Goal: Task Accomplishment & Management: Manage account settings

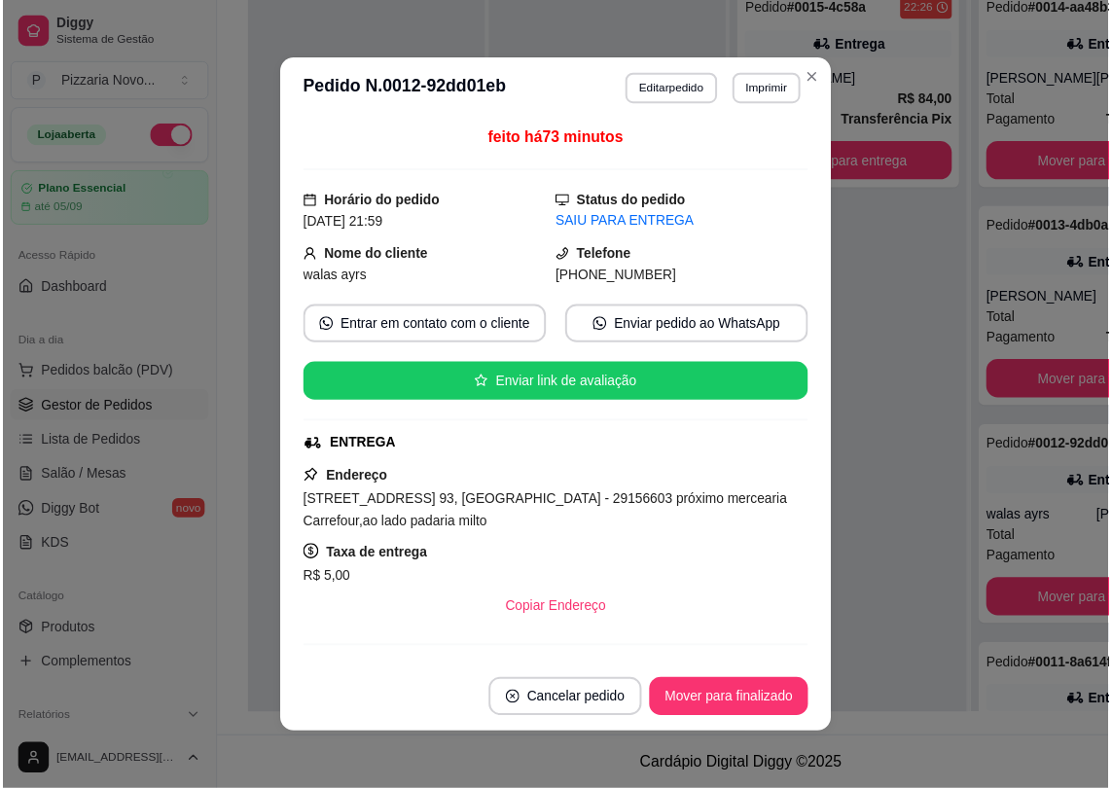
scroll to position [88, 0]
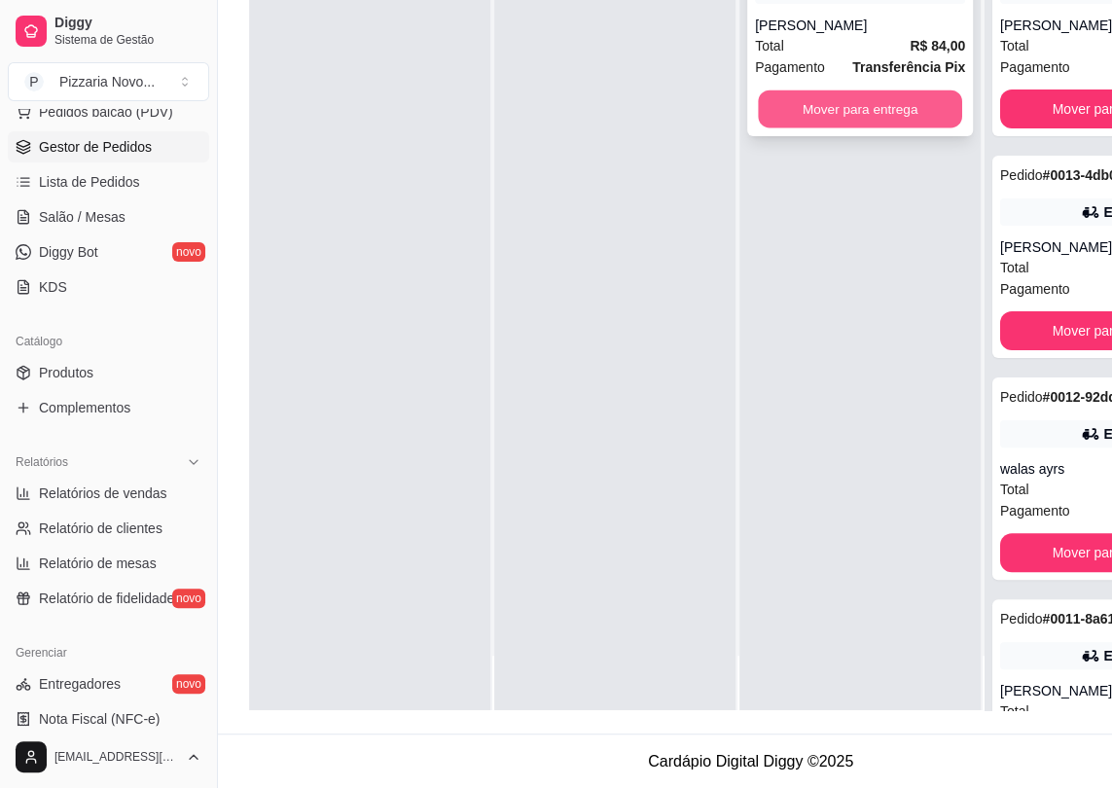
click at [932, 125] on button "Mover para entrega" at bounding box center [860, 109] width 204 height 38
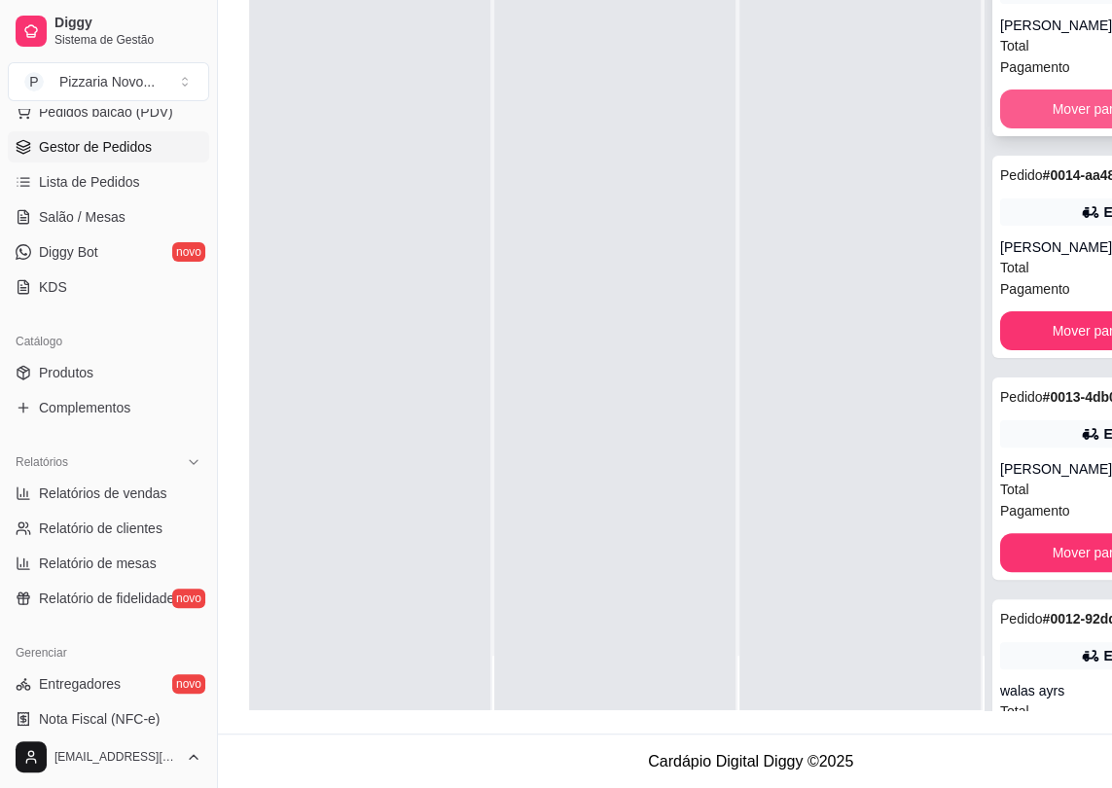
click at [1061, 103] on button "Mover para finalizado" at bounding box center [1117, 109] width 234 height 39
click at [1057, 128] on button "Mover para finalizado" at bounding box center [1118, 109] width 228 height 38
click at [1061, 109] on button "Mover para finalizado" at bounding box center [1118, 109] width 228 height 38
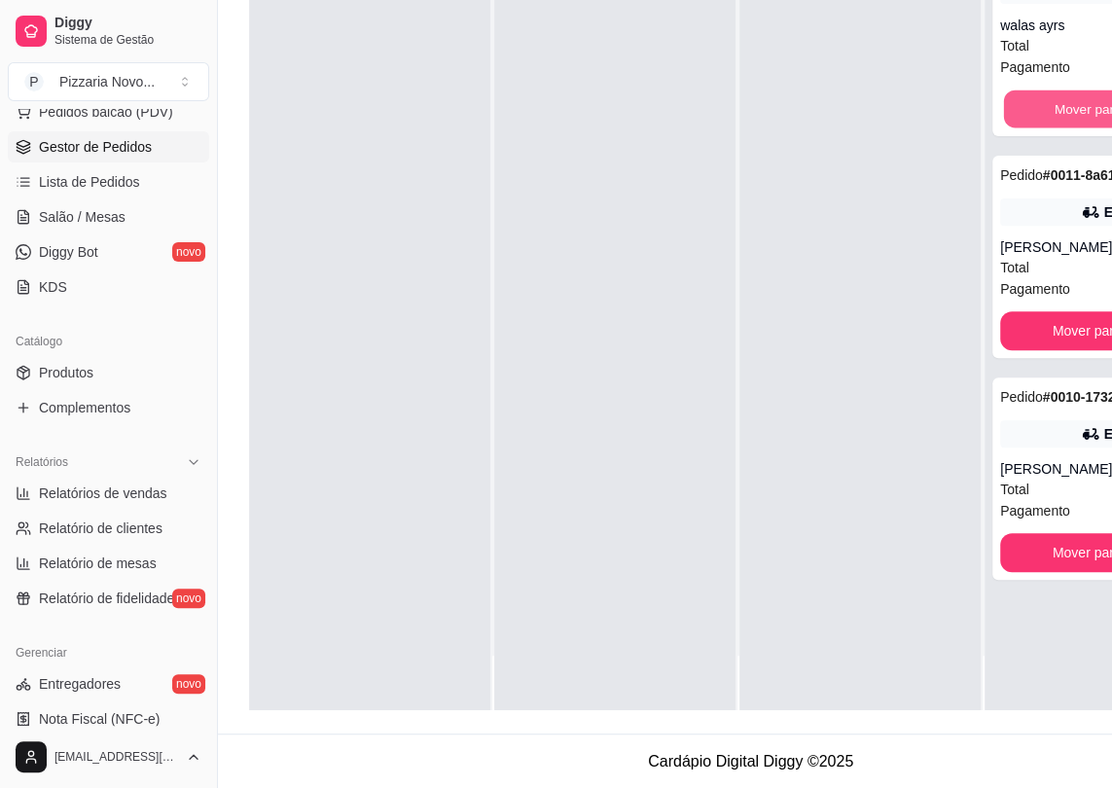
click at [1061, 109] on button "Mover para finalizado" at bounding box center [1118, 109] width 228 height 38
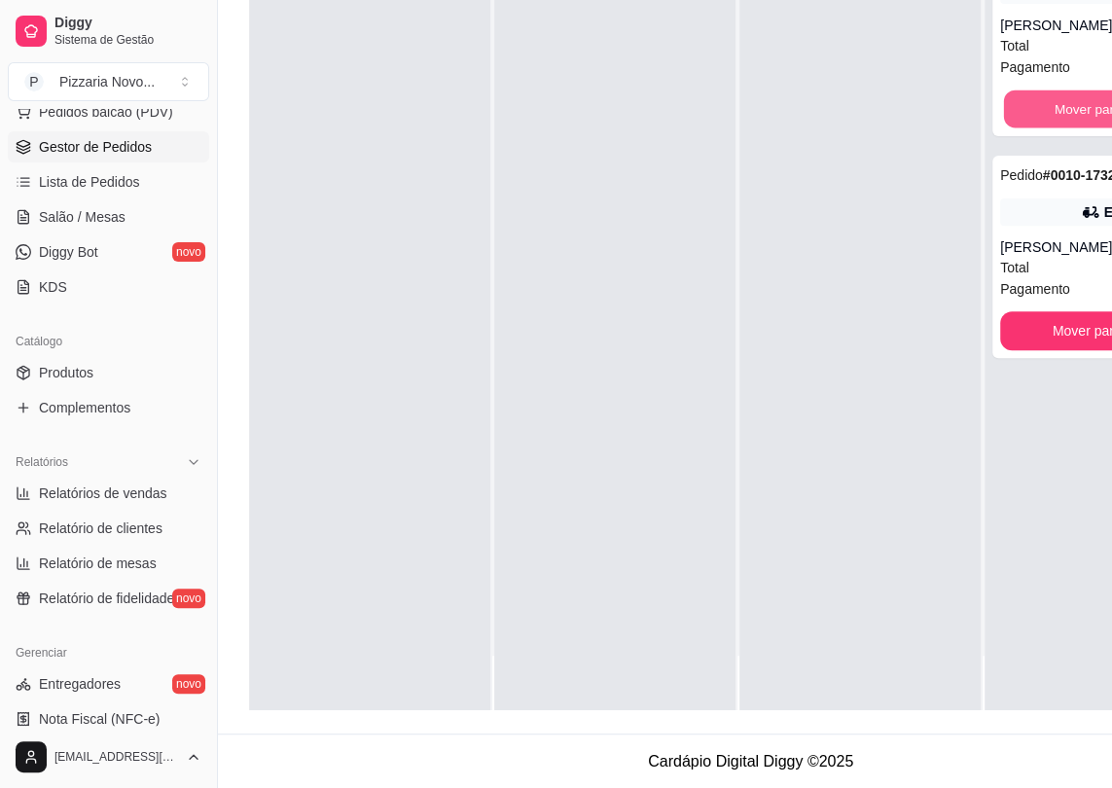
click at [1061, 109] on button "Mover para finalizado" at bounding box center [1118, 109] width 228 height 38
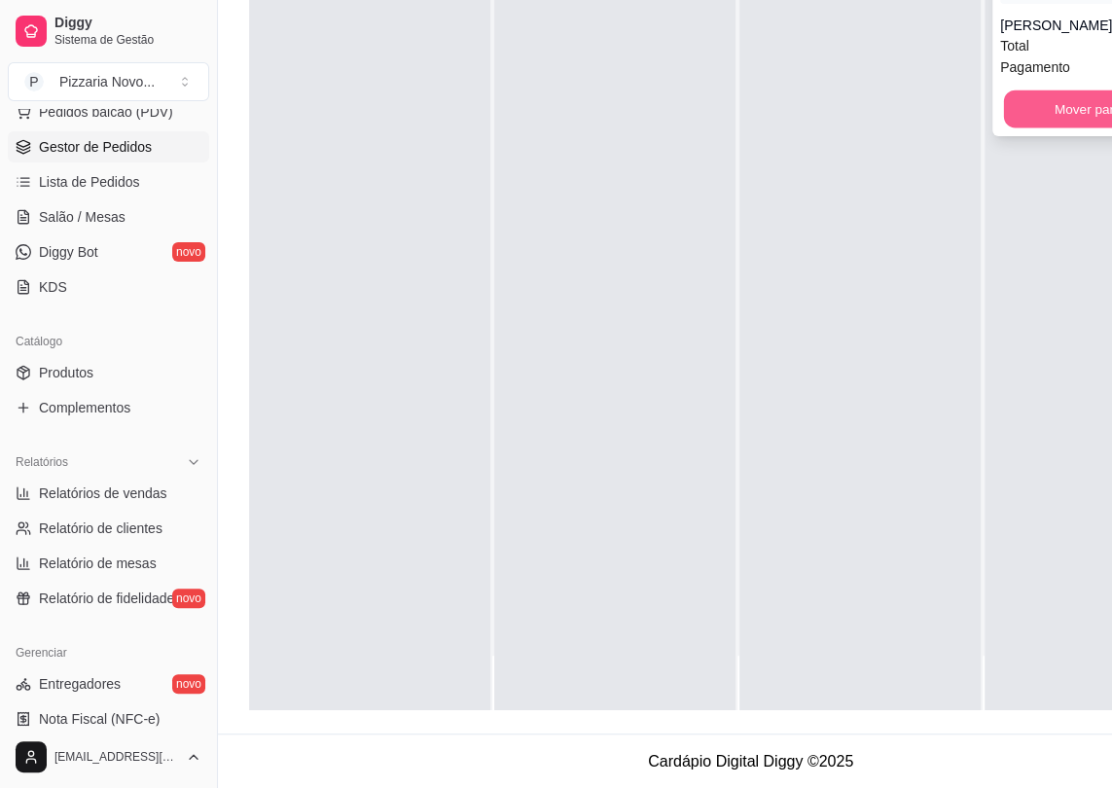
click at [1071, 106] on button "Mover para finalizado" at bounding box center [1118, 109] width 228 height 38
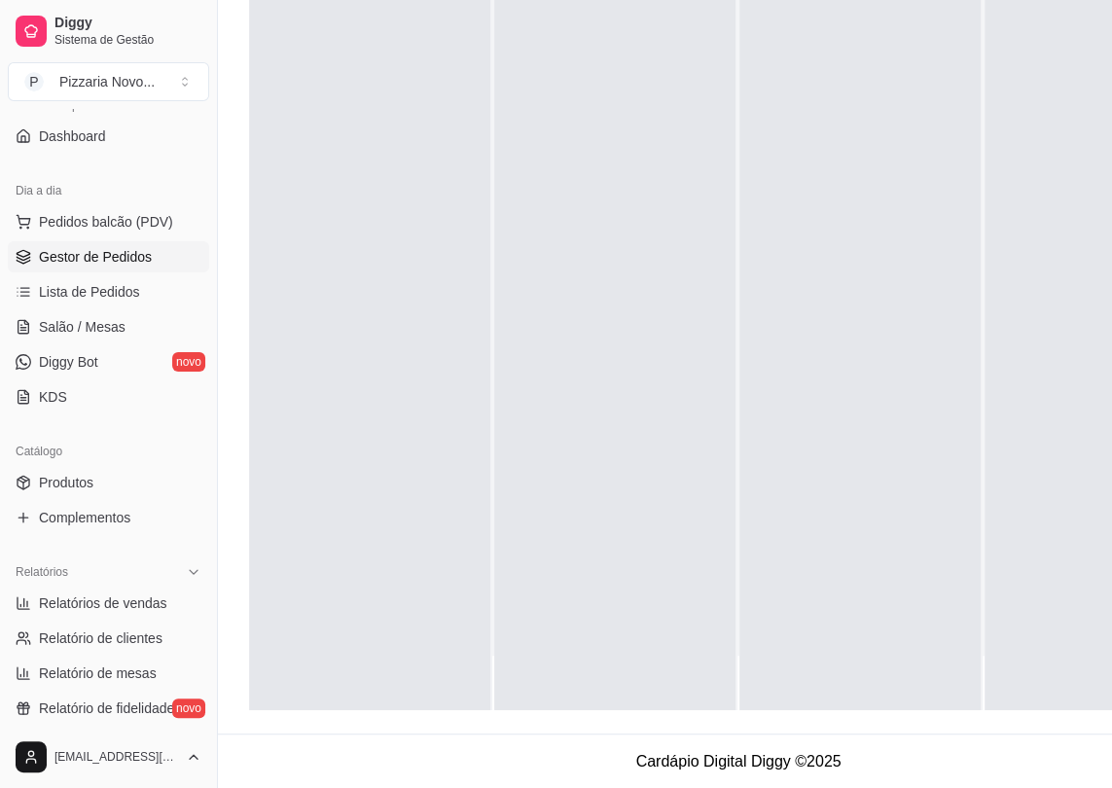
scroll to position [0, 0]
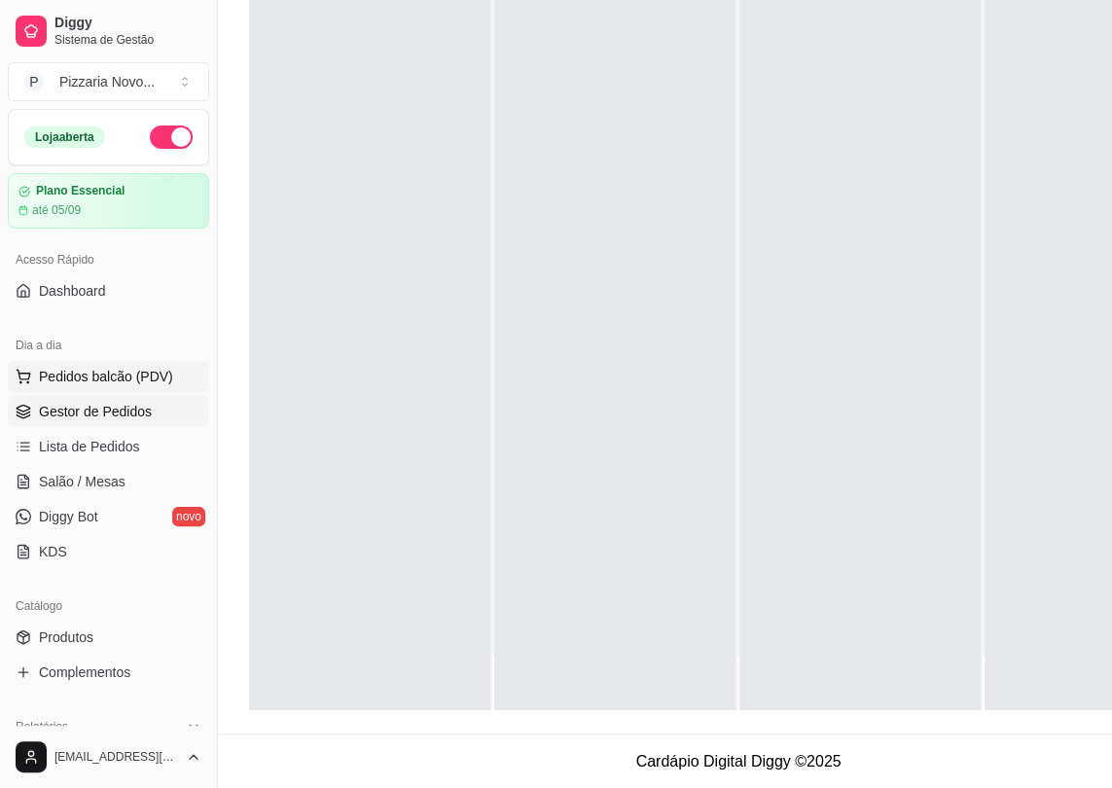
click at [169, 378] on button "Pedidos balcão (PDV)" at bounding box center [108, 376] width 201 height 31
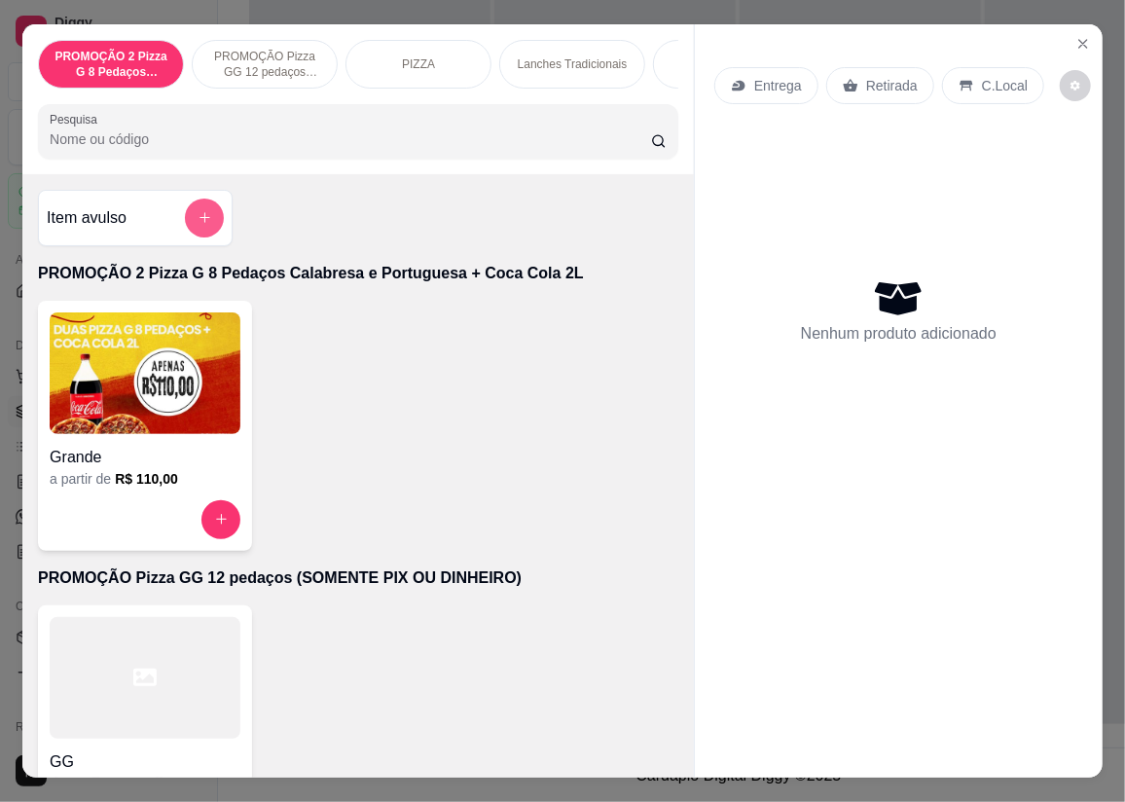
click at [203, 232] on button "add-separate-item" at bounding box center [204, 217] width 39 height 39
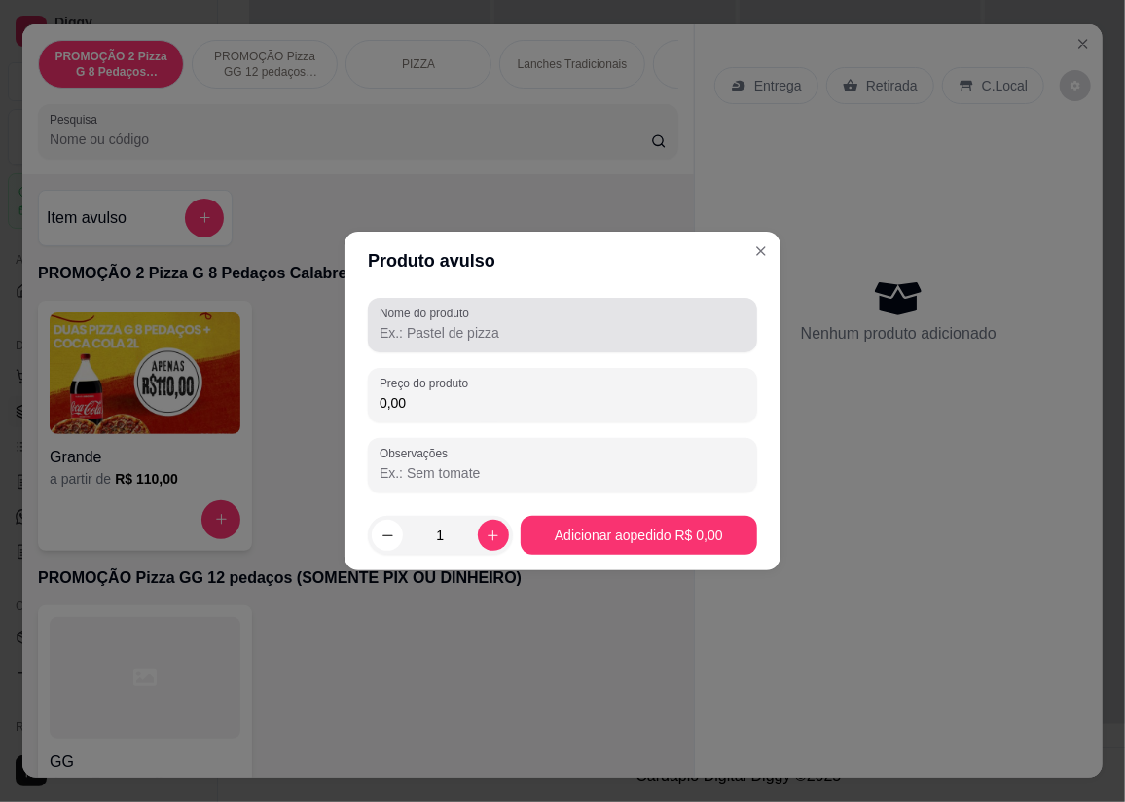
click at [518, 326] on input "Nome do produto" at bounding box center [562, 332] width 366 height 19
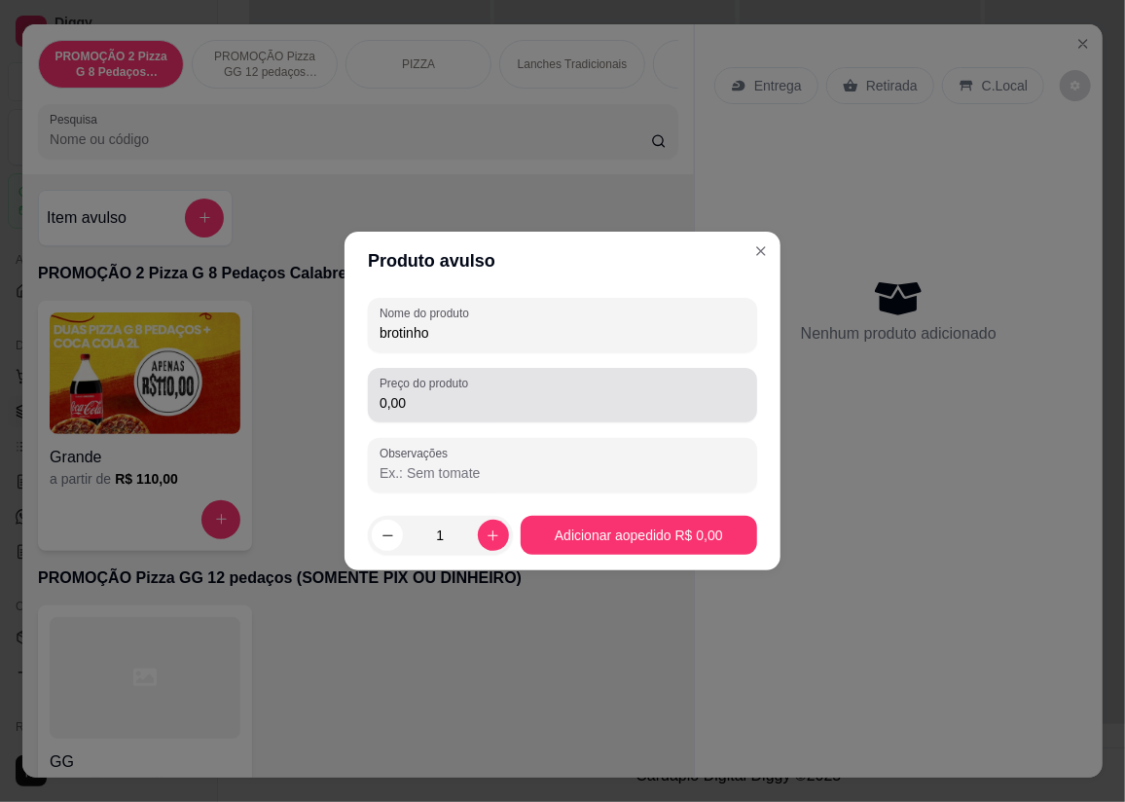
type input "brotinho"
click at [466, 376] on label "Preço do produto" at bounding box center [426, 383] width 95 height 17
click at [466, 393] on input "0,00" at bounding box center [562, 402] width 366 height 19
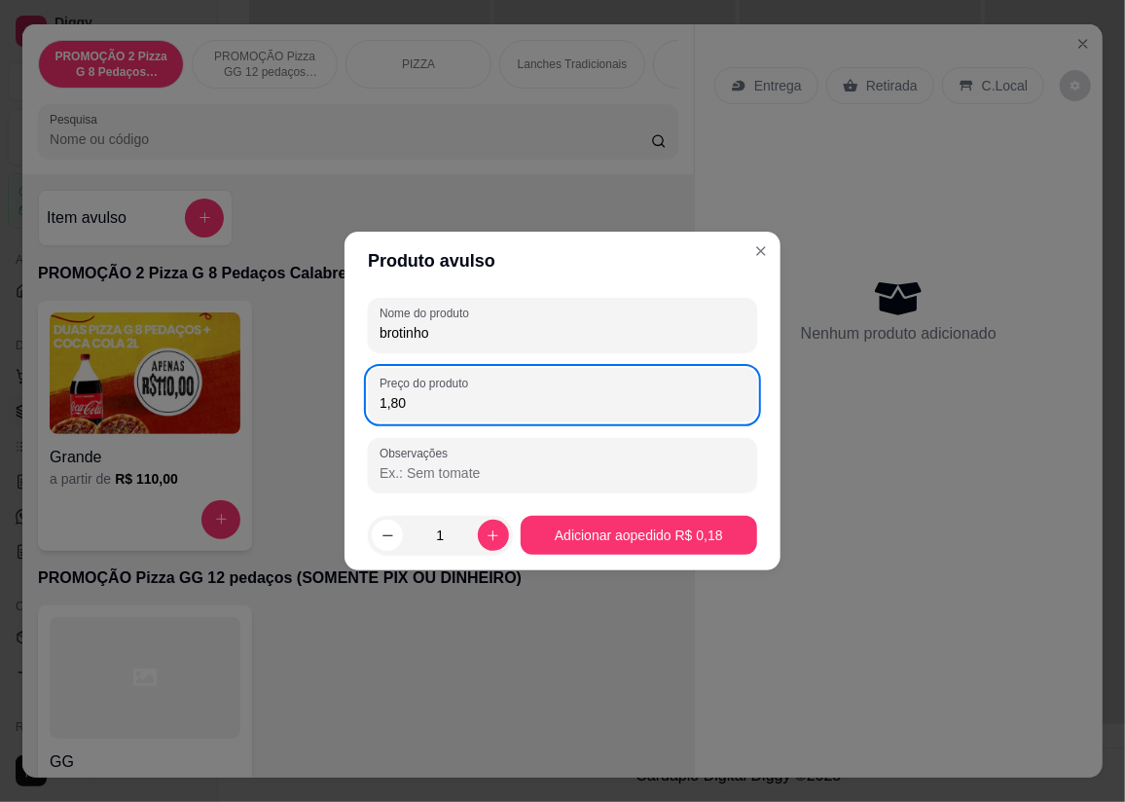
type input "18,00"
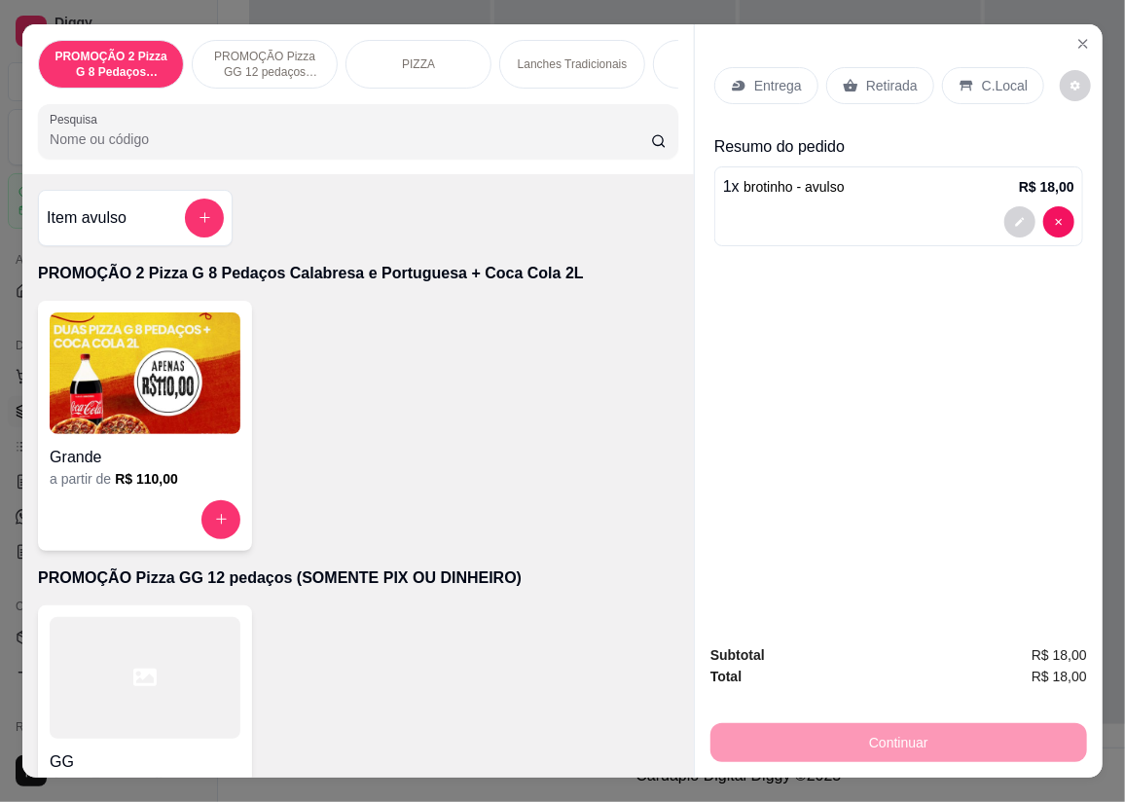
drag, startPoint x: 862, startPoint y: 82, endPoint x: 852, endPoint y: 78, distance: 10.5
click at [866, 82] on p "Retirada" at bounding box center [892, 85] width 52 height 19
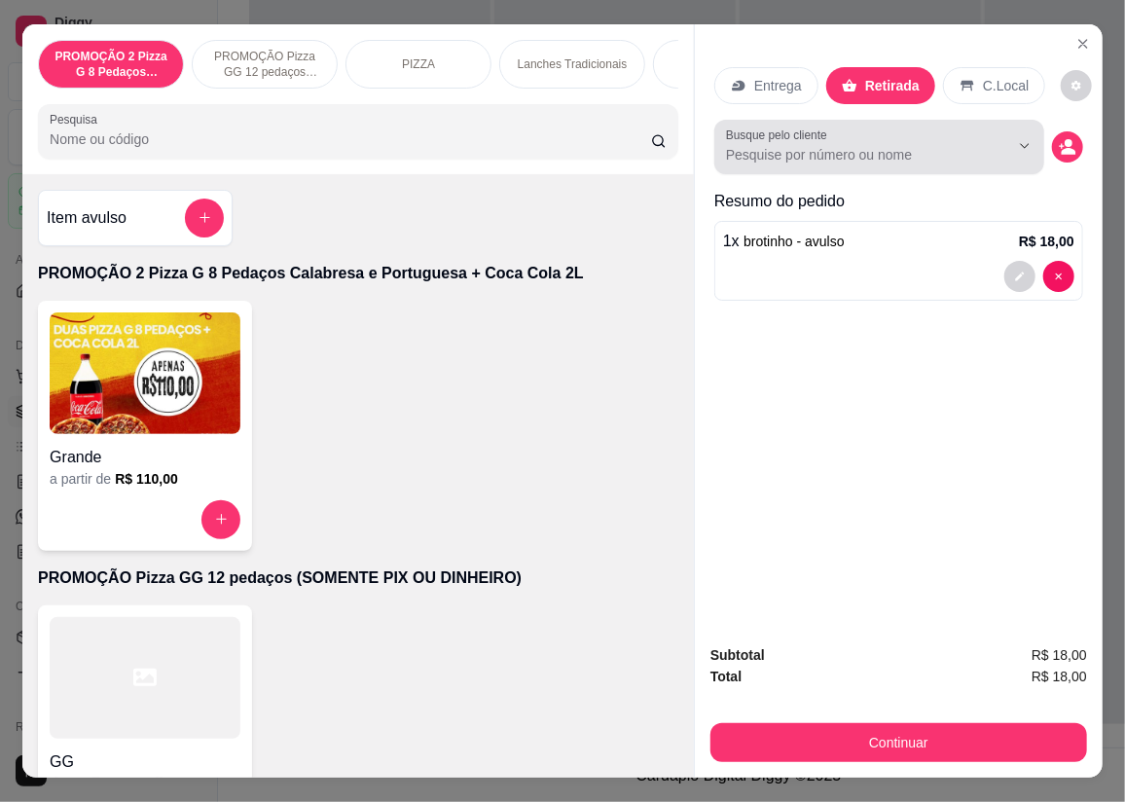
click at [770, 145] on input "Busque pelo cliente" at bounding box center [852, 154] width 252 height 19
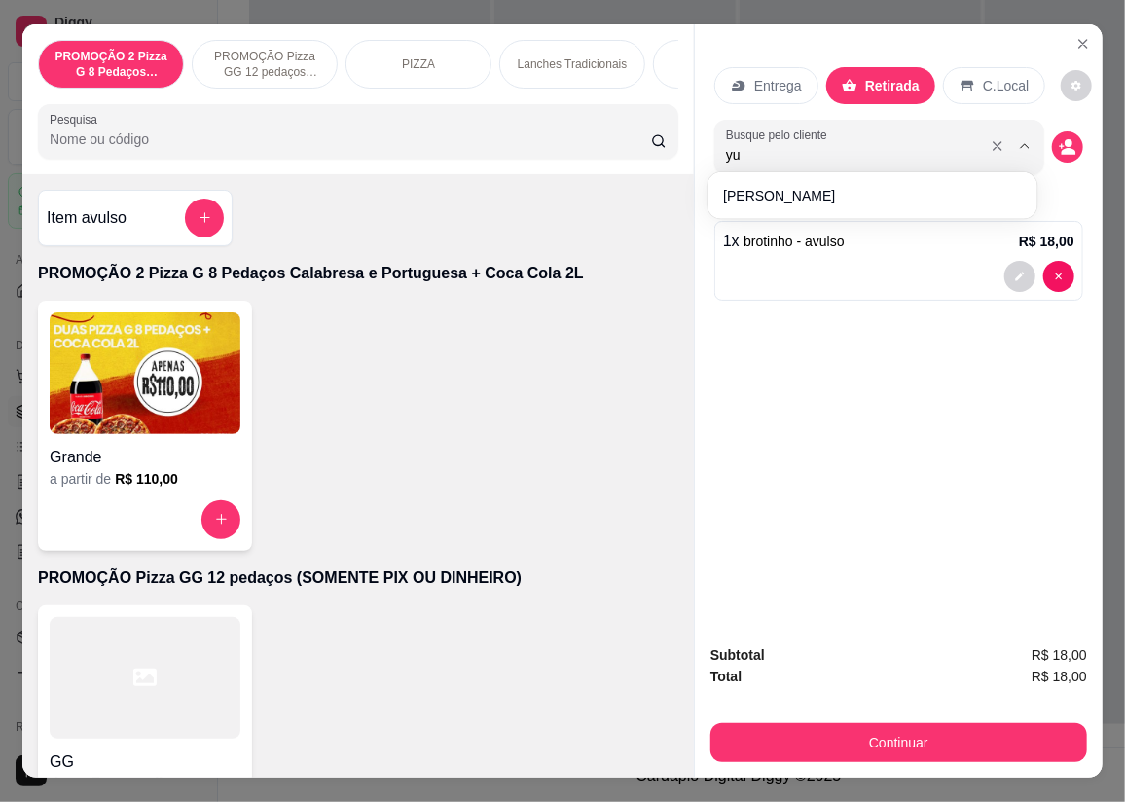
type input "y"
type input "i"
type input "[PERSON_NAME]"
click at [796, 177] on div "[PERSON_NAME]" at bounding box center [872, 195] width 322 height 39
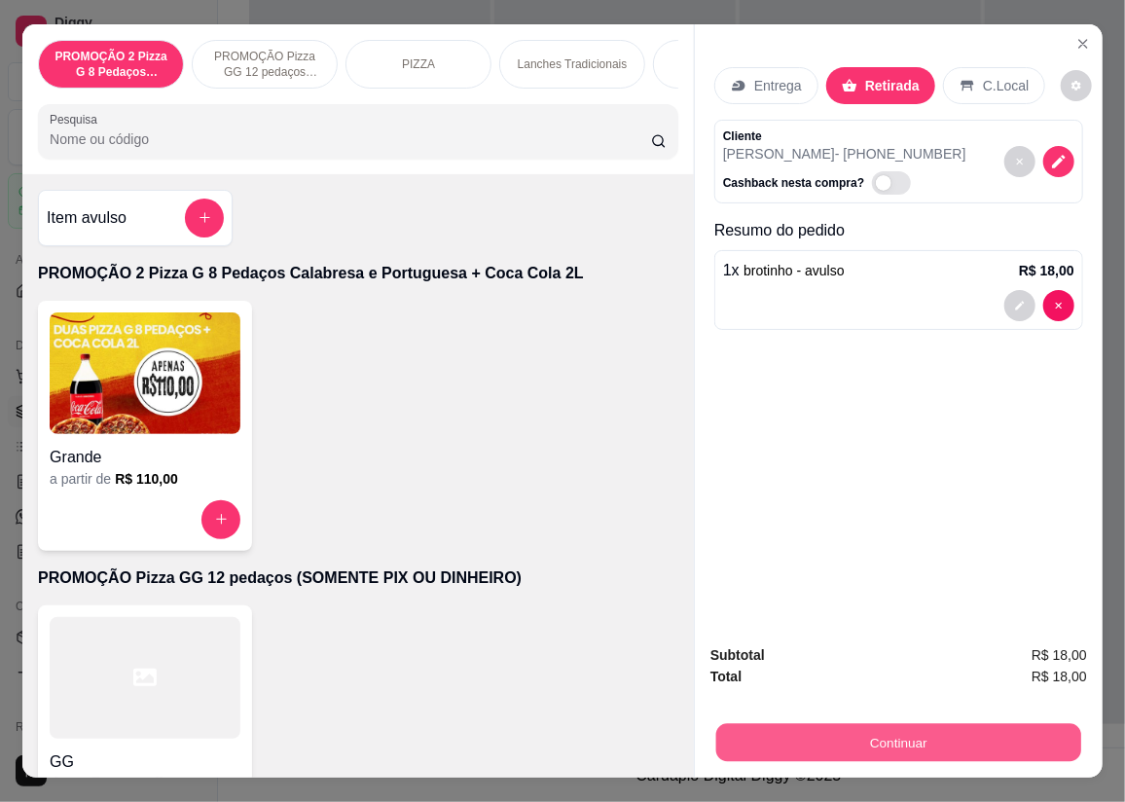
click at [859, 749] on button "Continuar" at bounding box center [898, 743] width 365 height 38
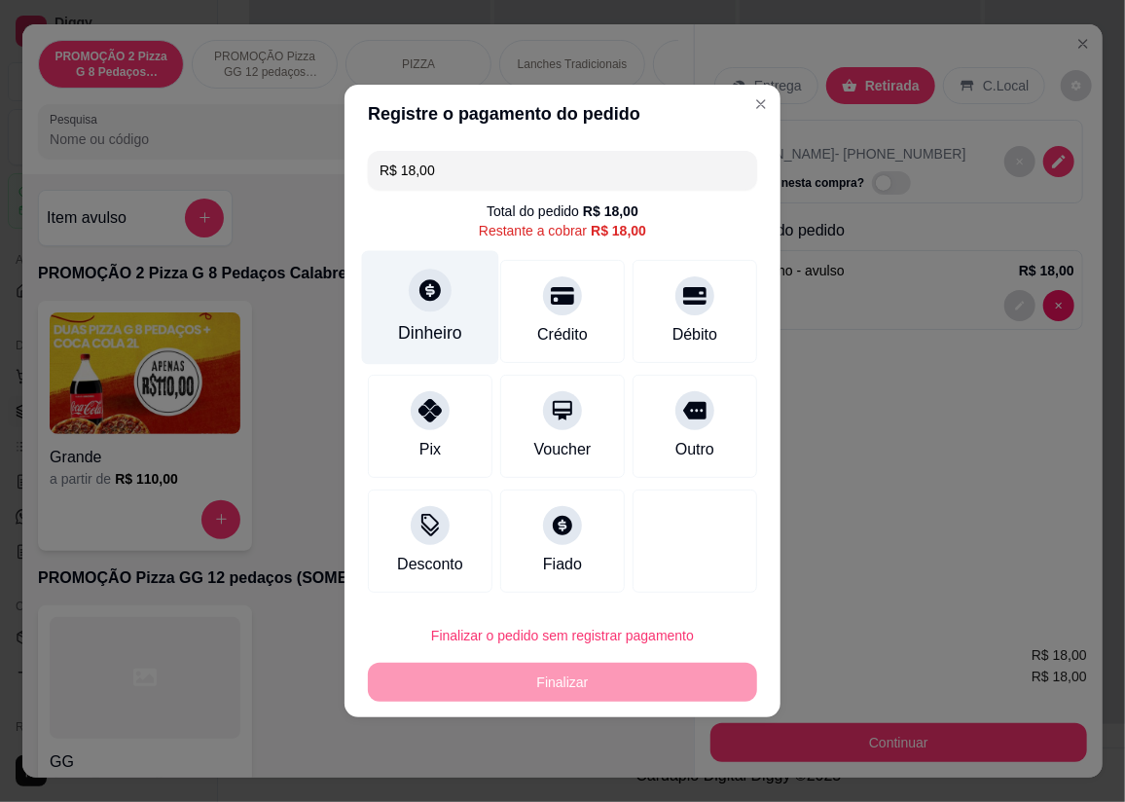
click at [419, 285] on icon at bounding box center [429, 289] width 25 height 25
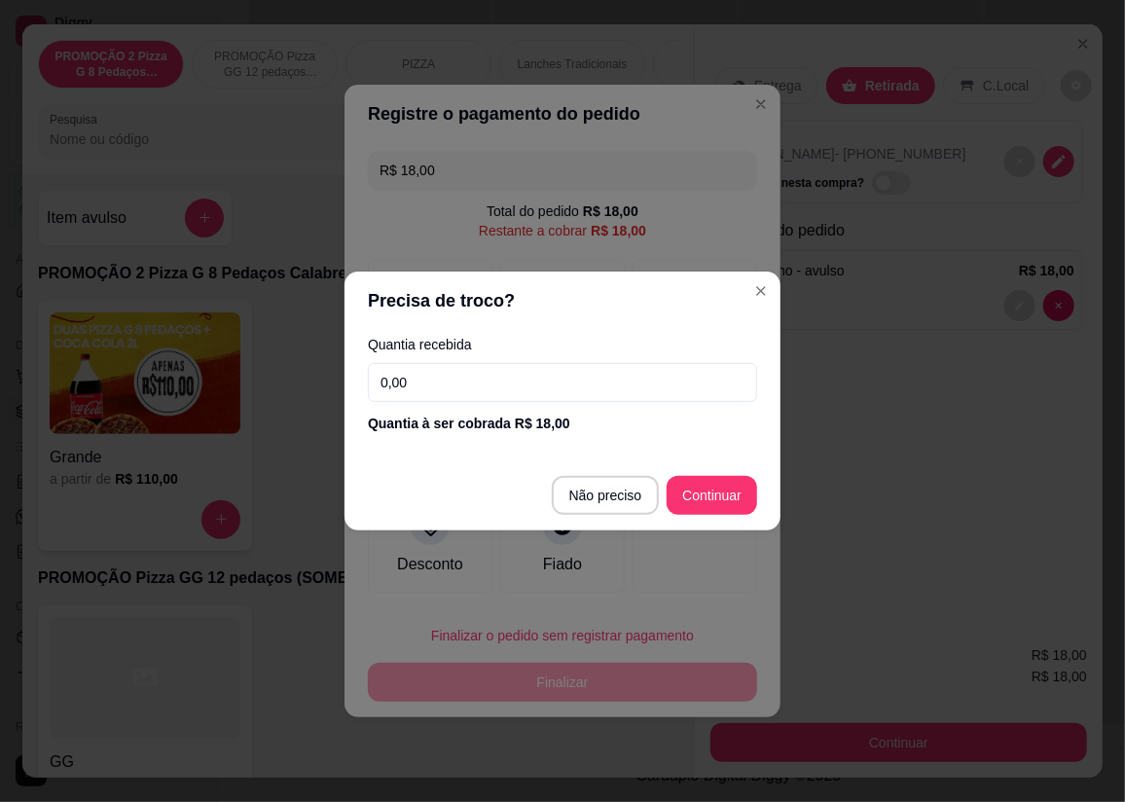
click at [514, 386] on input "0,00" at bounding box center [562, 382] width 389 height 39
type input "20,00"
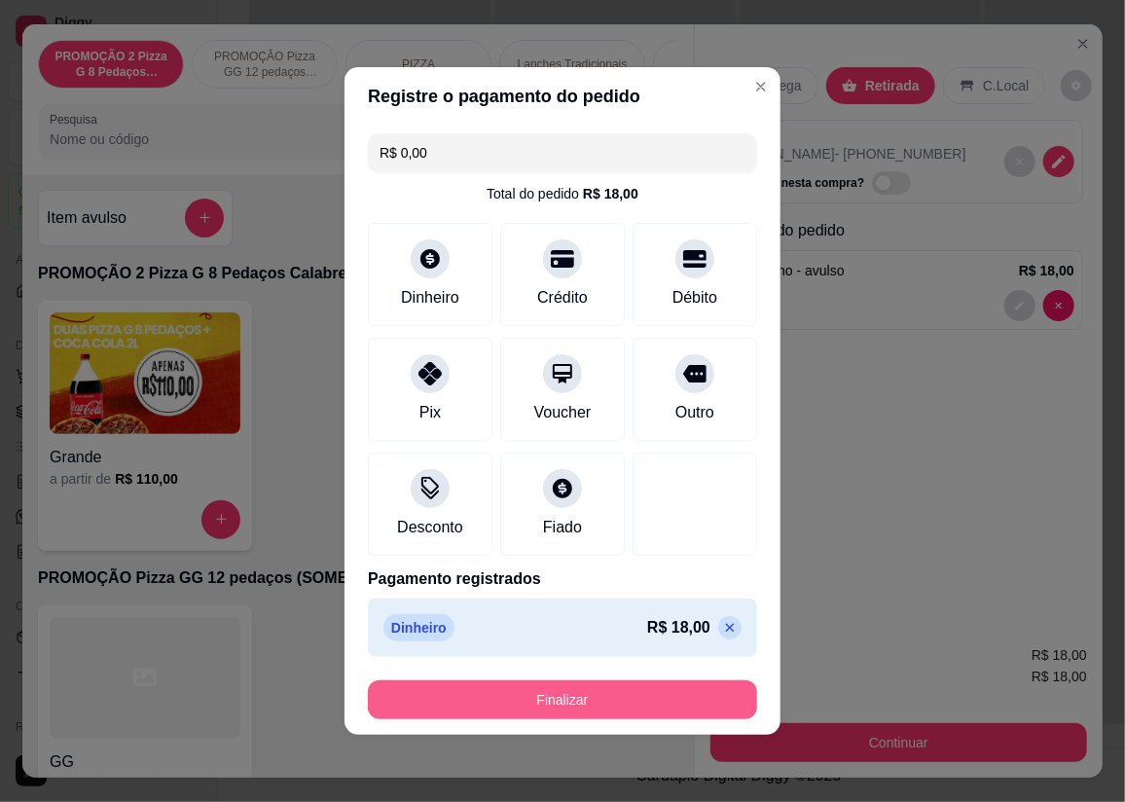
click at [675, 699] on button "Finalizar" at bounding box center [562, 699] width 389 height 39
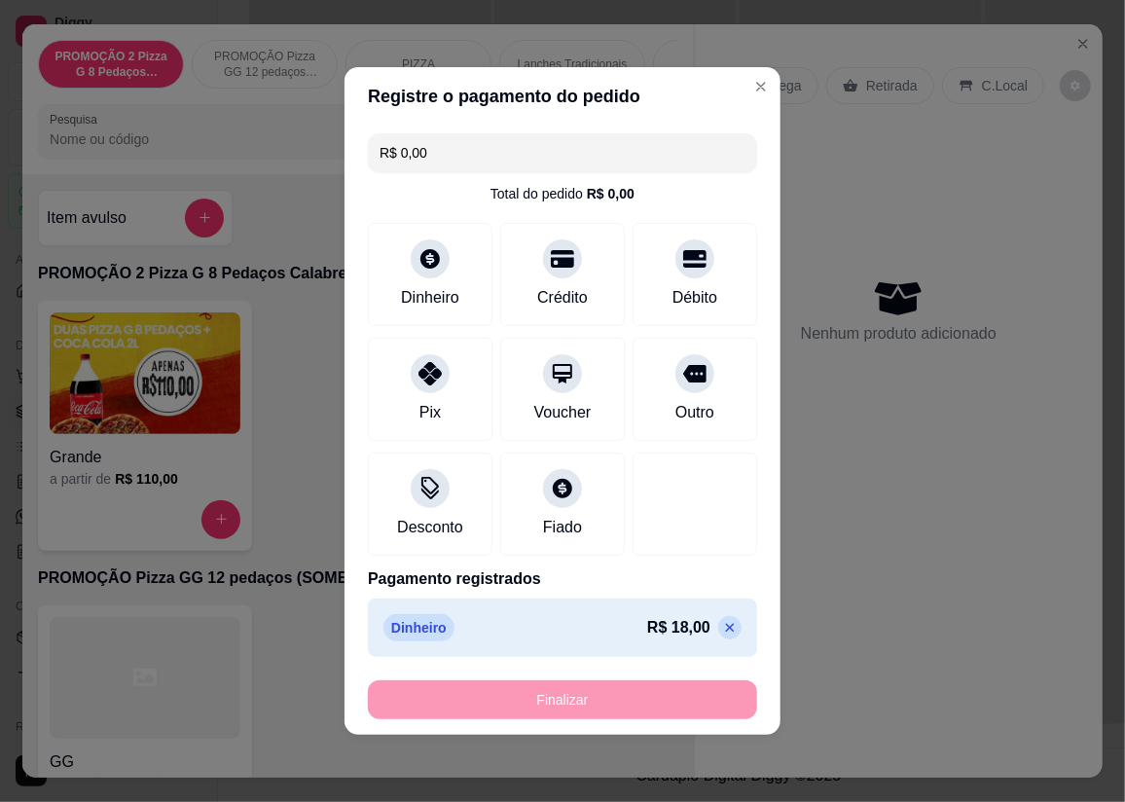
type input "-R$ 18,00"
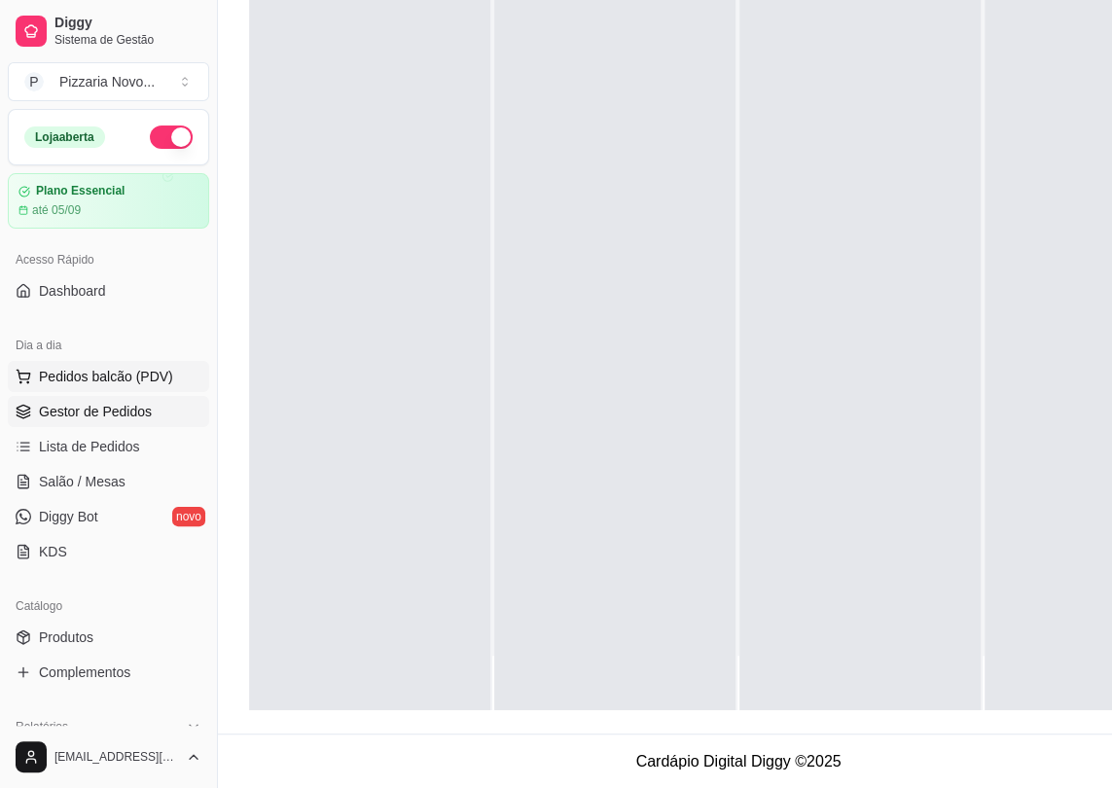
click at [151, 369] on span "Pedidos balcão (PDV)" at bounding box center [106, 376] width 134 height 19
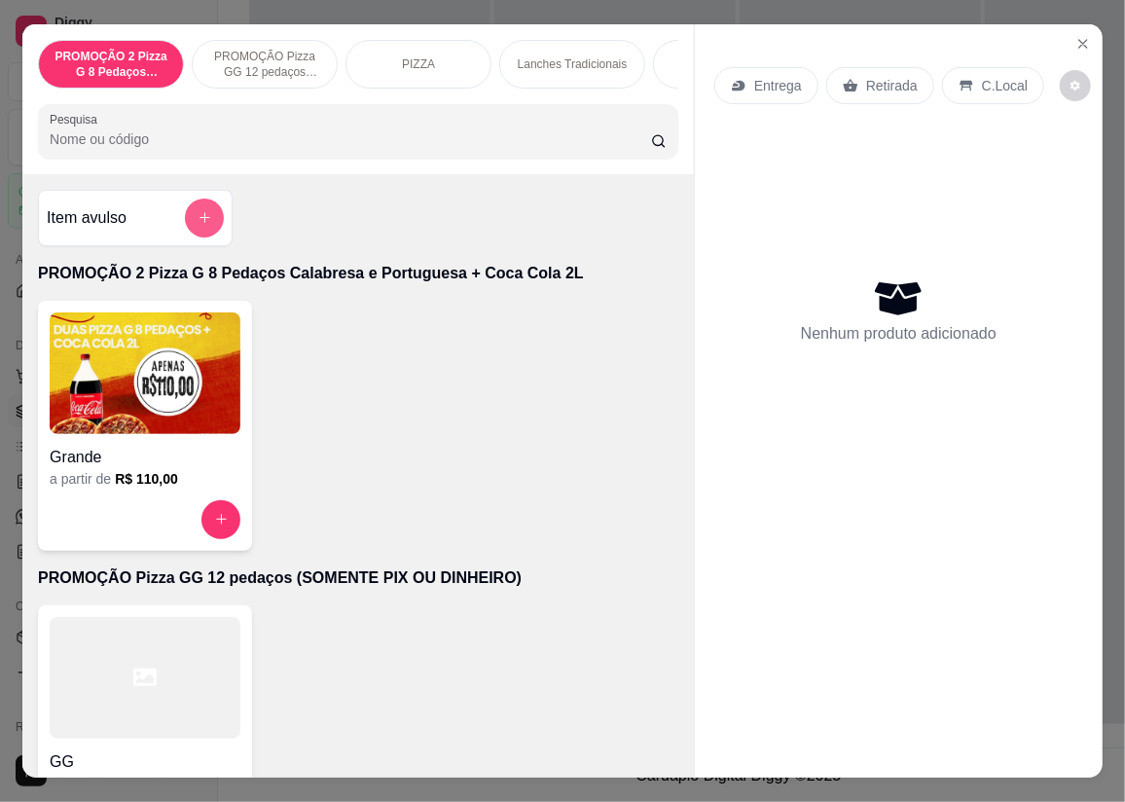
click at [195, 212] on button "add-separate-item" at bounding box center [204, 217] width 39 height 39
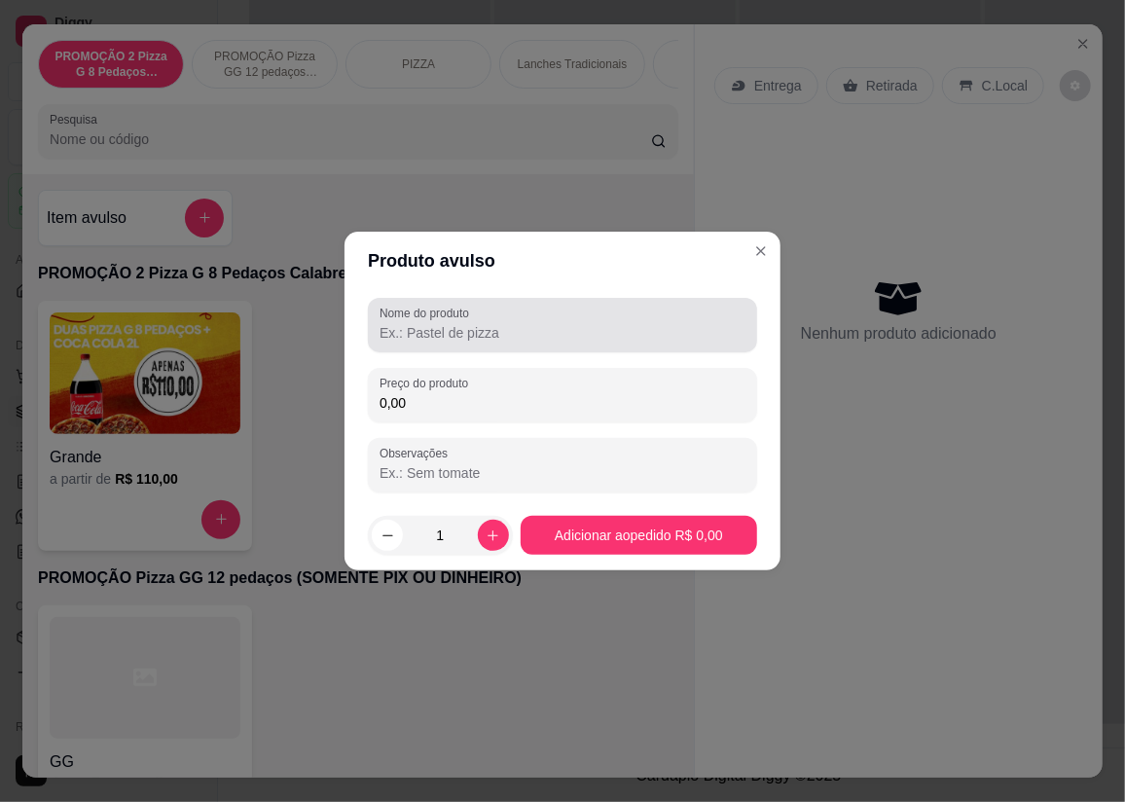
click at [468, 313] on label "Nome do produto" at bounding box center [427, 313] width 96 height 17
click at [468, 323] on input "Nome do produto" at bounding box center [562, 332] width 366 height 19
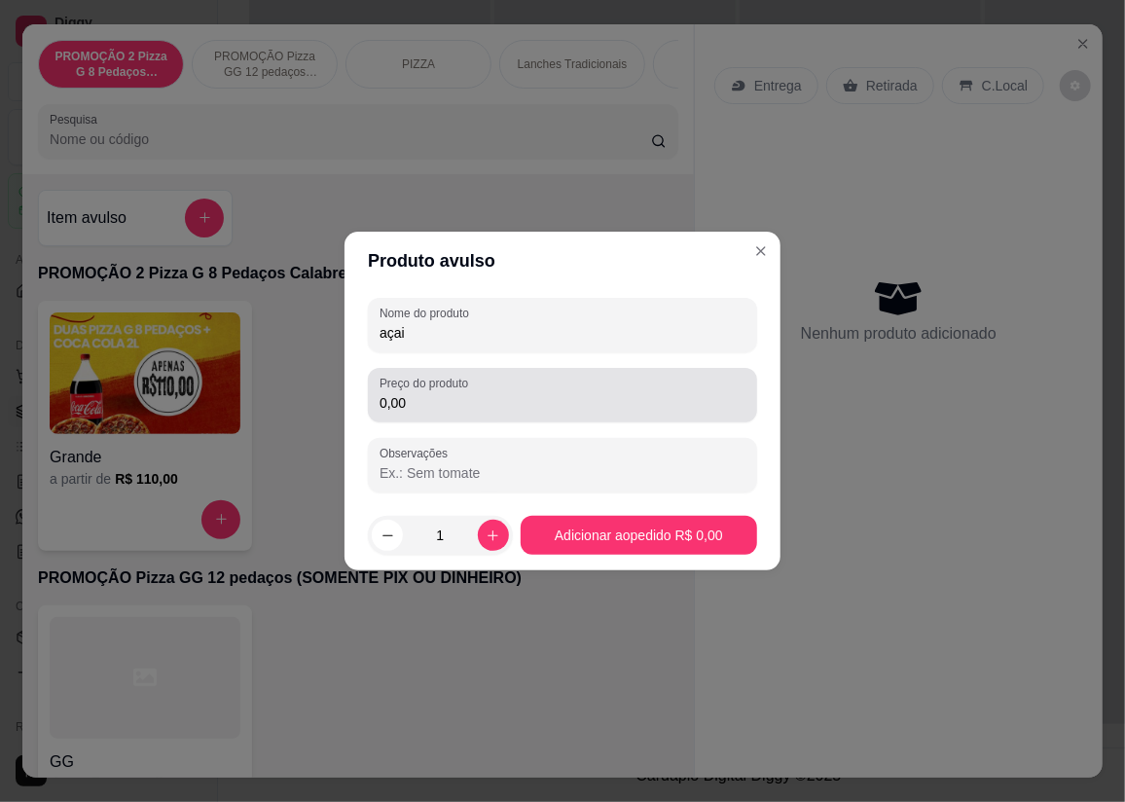
type input "açai"
click at [464, 395] on input "0,00" at bounding box center [562, 402] width 366 height 19
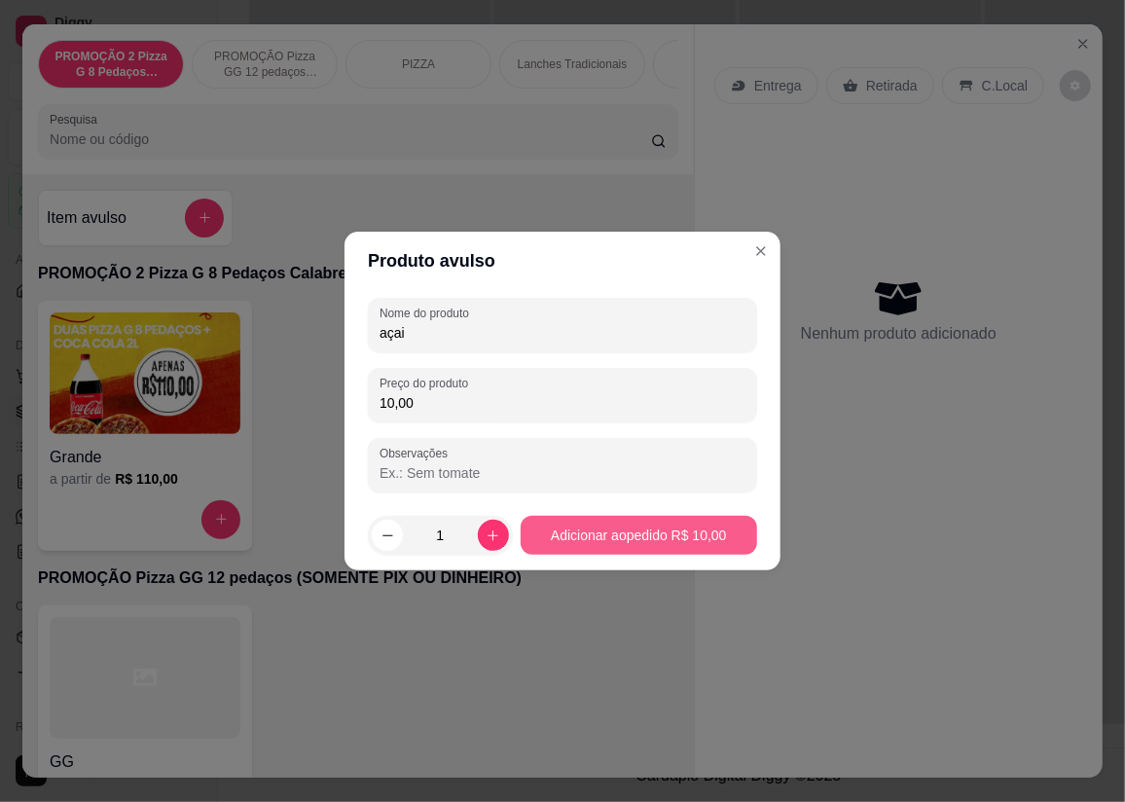
type input "10,00"
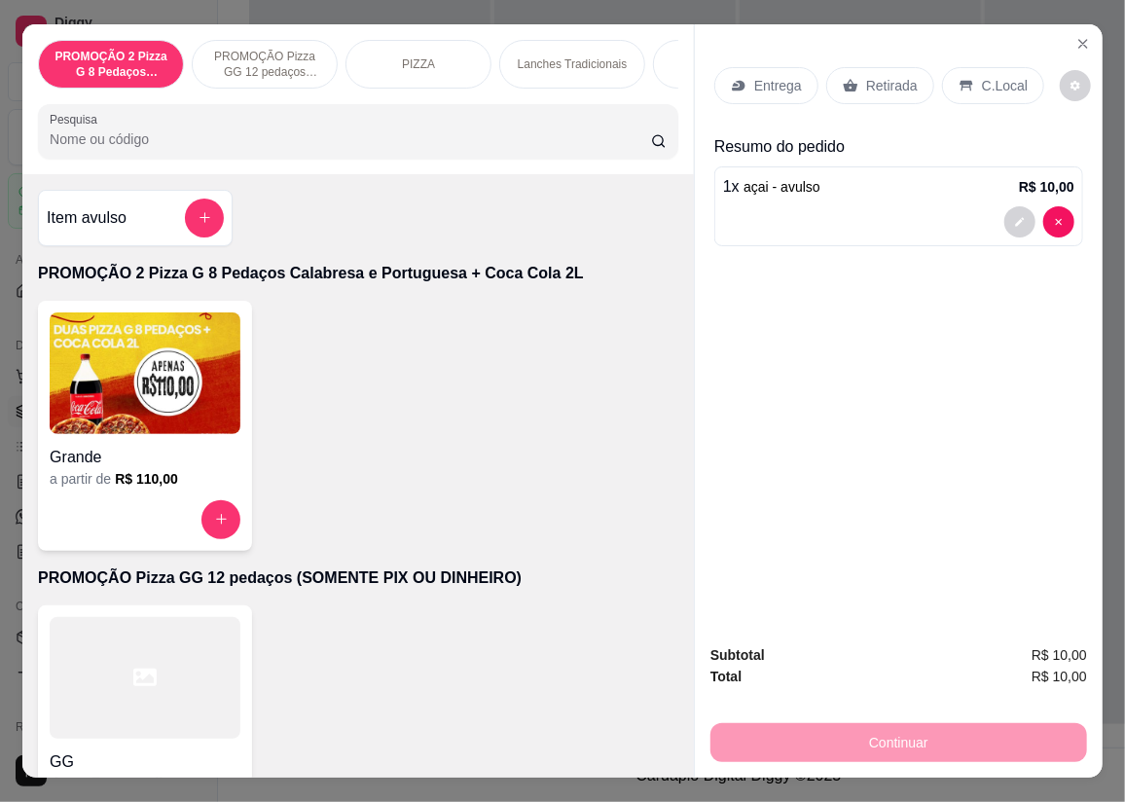
click at [897, 81] on p "Retirada" at bounding box center [892, 85] width 52 height 19
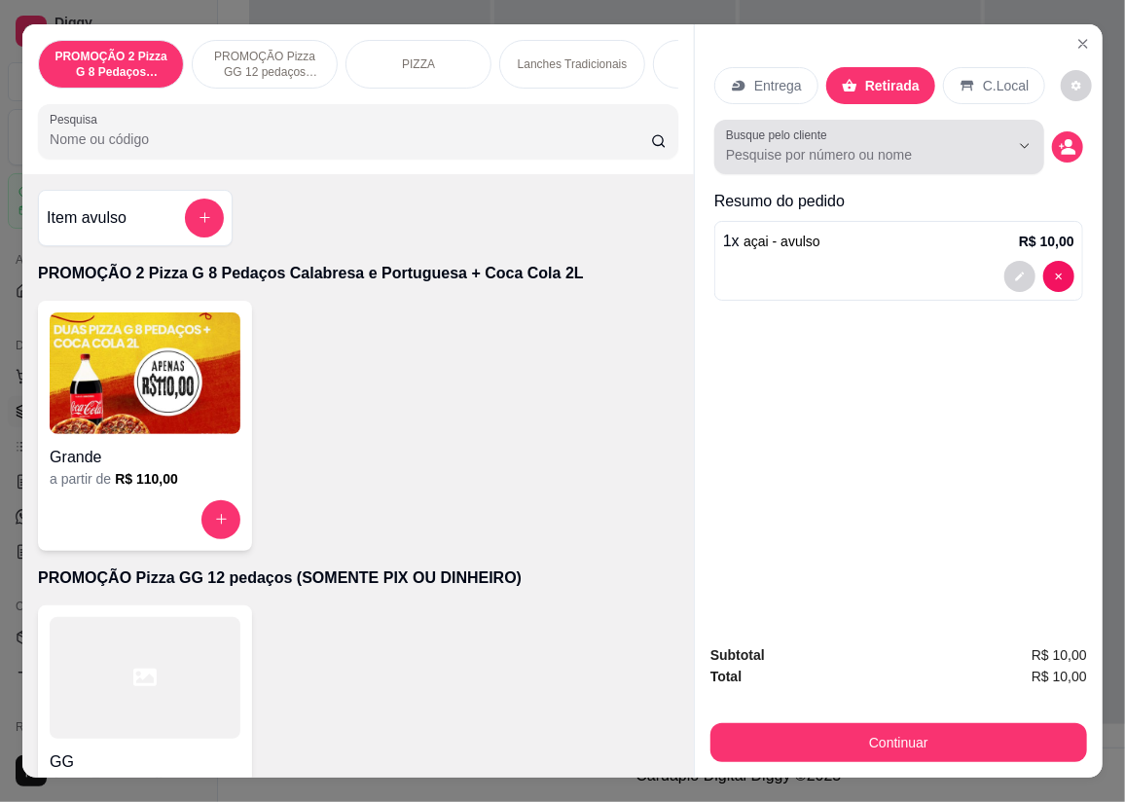
click at [811, 126] on label "Busque pelo cliente" at bounding box center [780, 134] width 108 height 17
click at [811, 145] on input "Busque pelo cliente" at bounding box center [852, 154] width 252 height 19
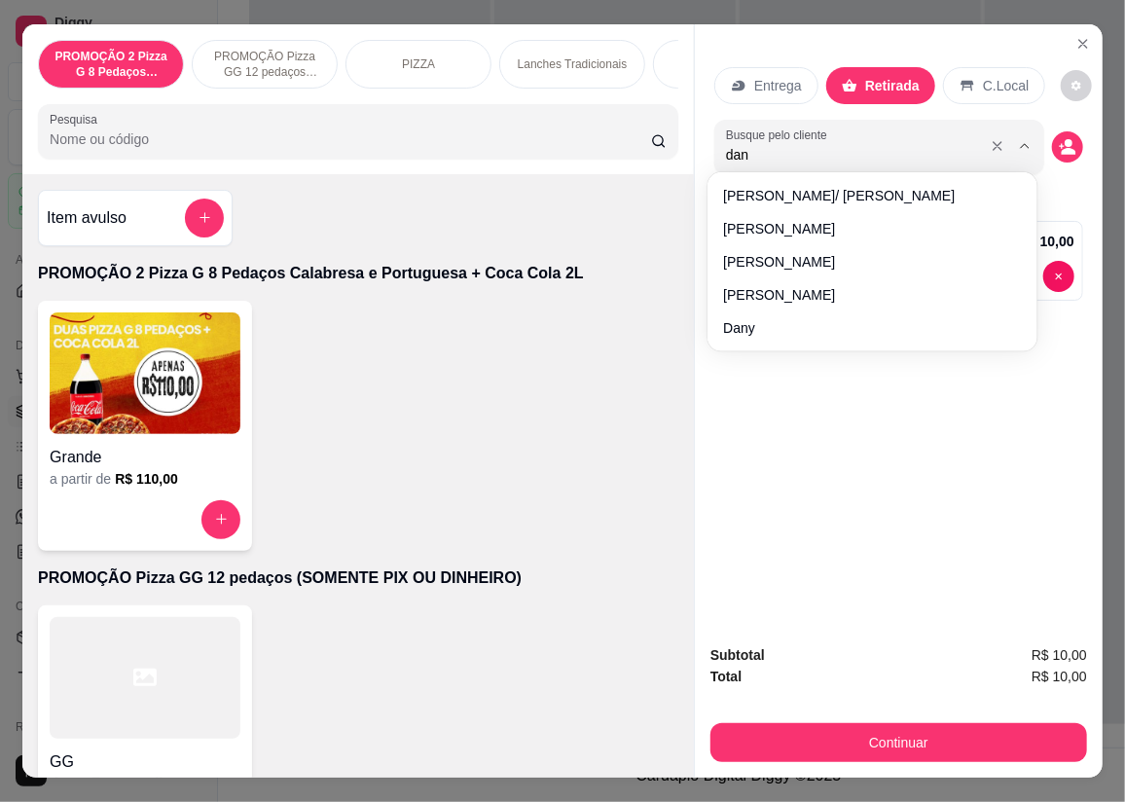
type input "[PERSON_NAME]"
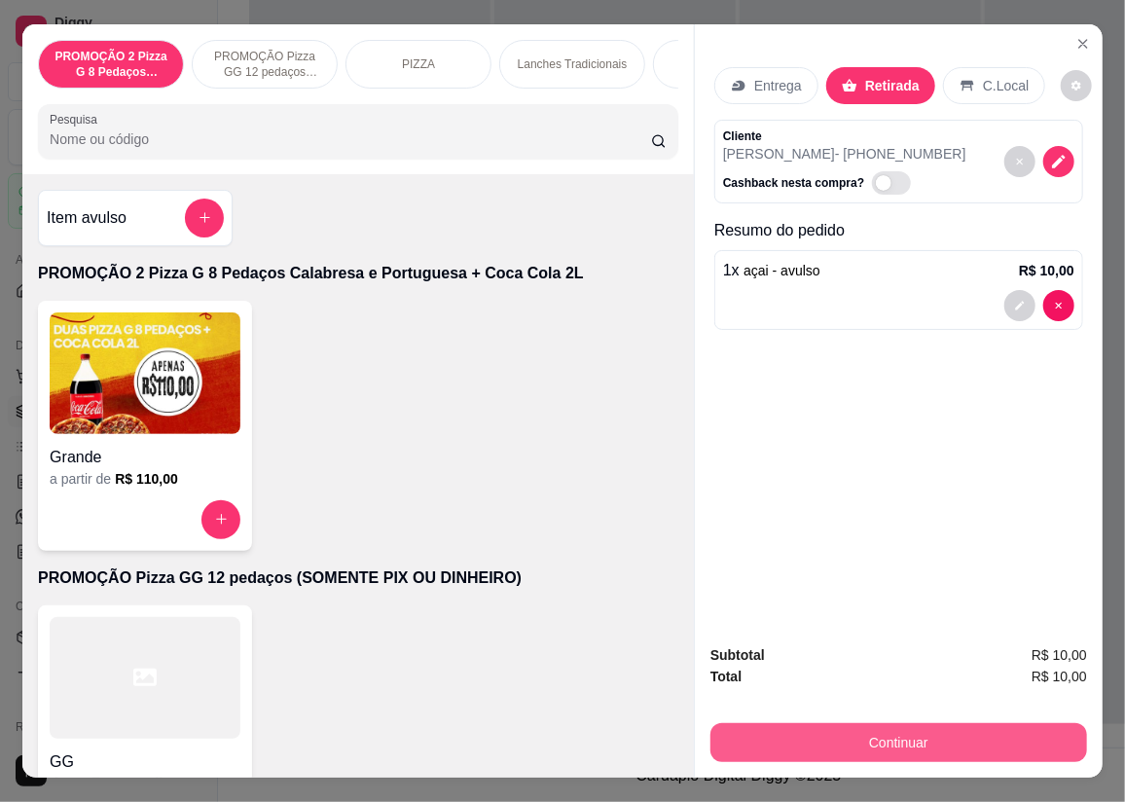
click at [842, 737] on button "Continuar" at bounding box center [898, 742] width 377 height 39
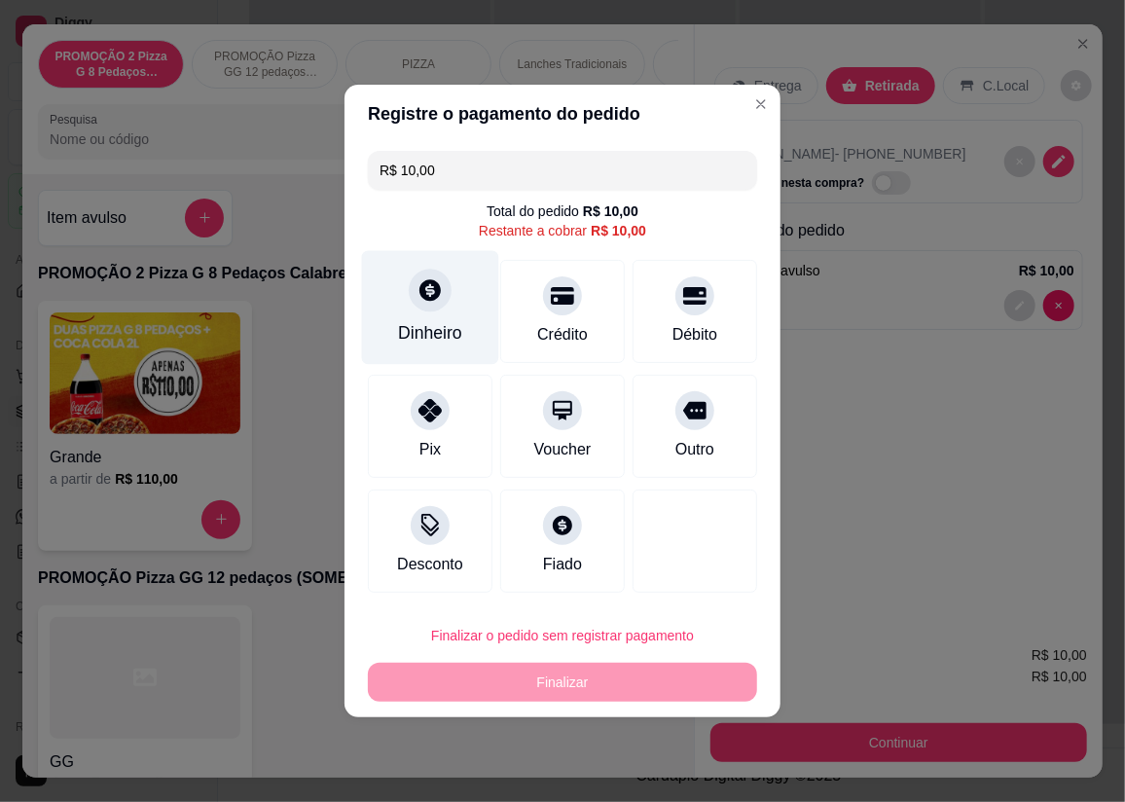
click at [442, 294] on div at bounding box center [430, 290] width 43 height 43
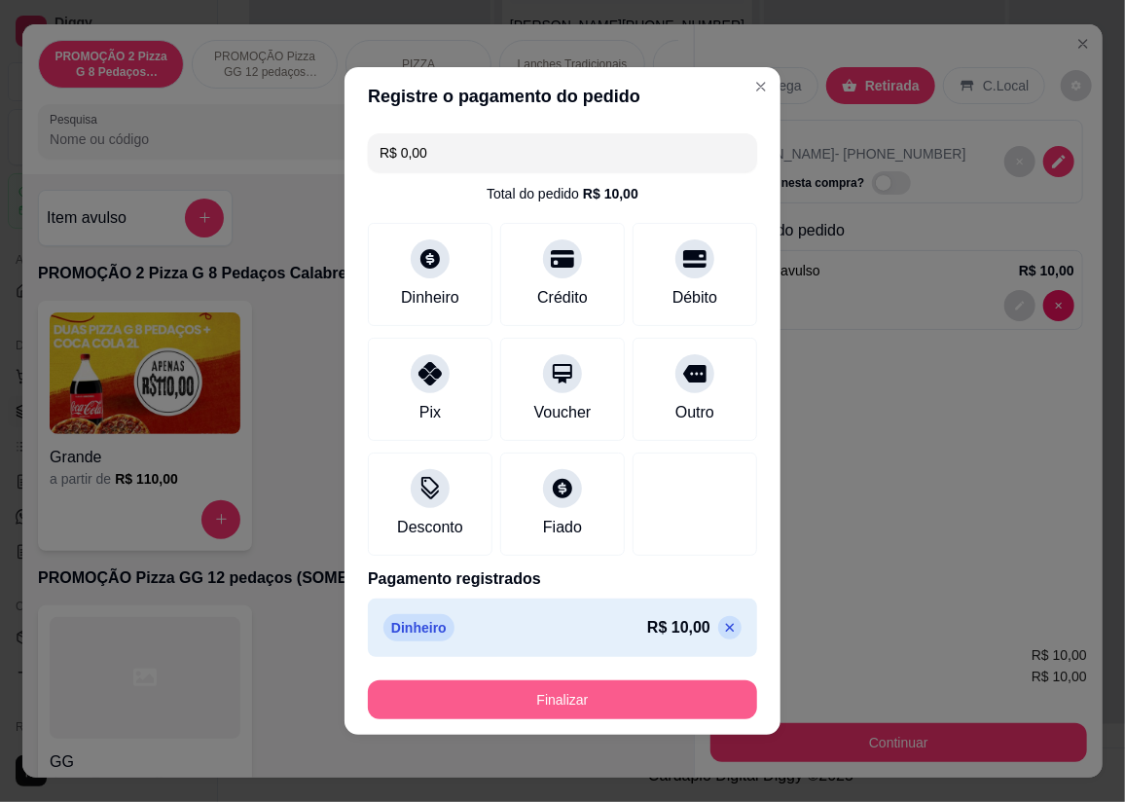
click at [705, 690] on button "Finalizar" at bounding box center [562, 699] width 389 height 39
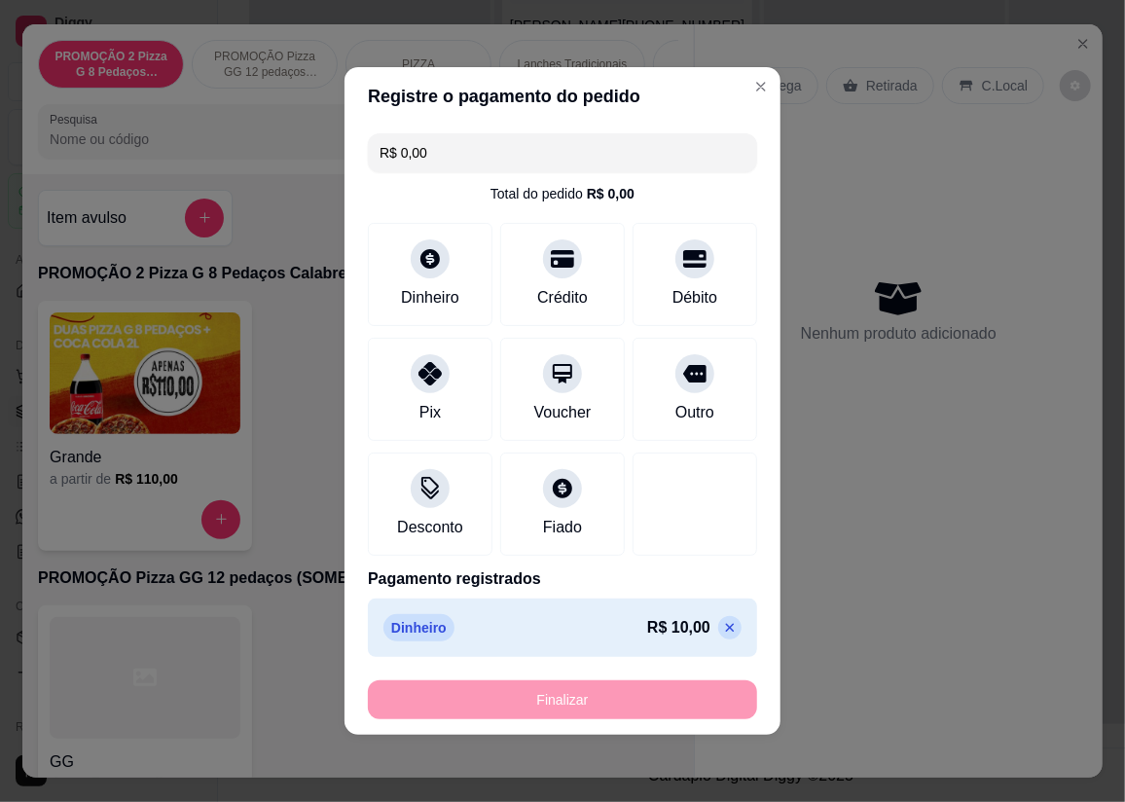
type input "-R$ 10,00"
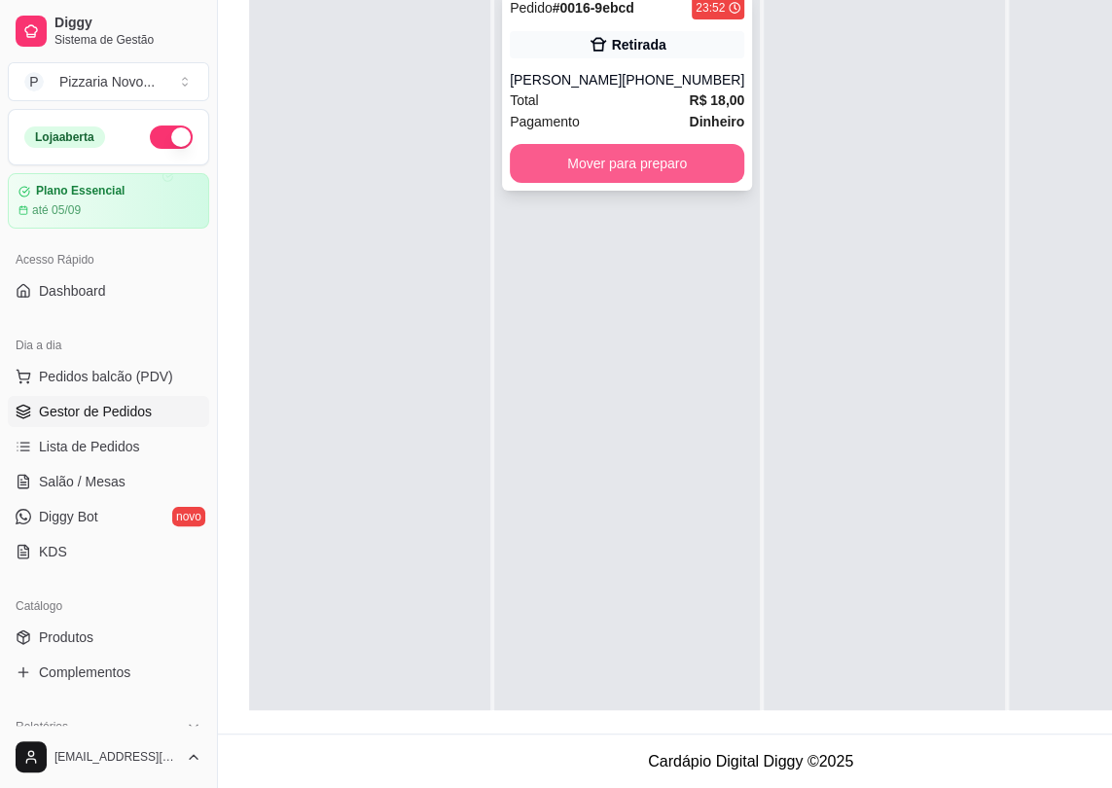
scroll to position [207, 0]
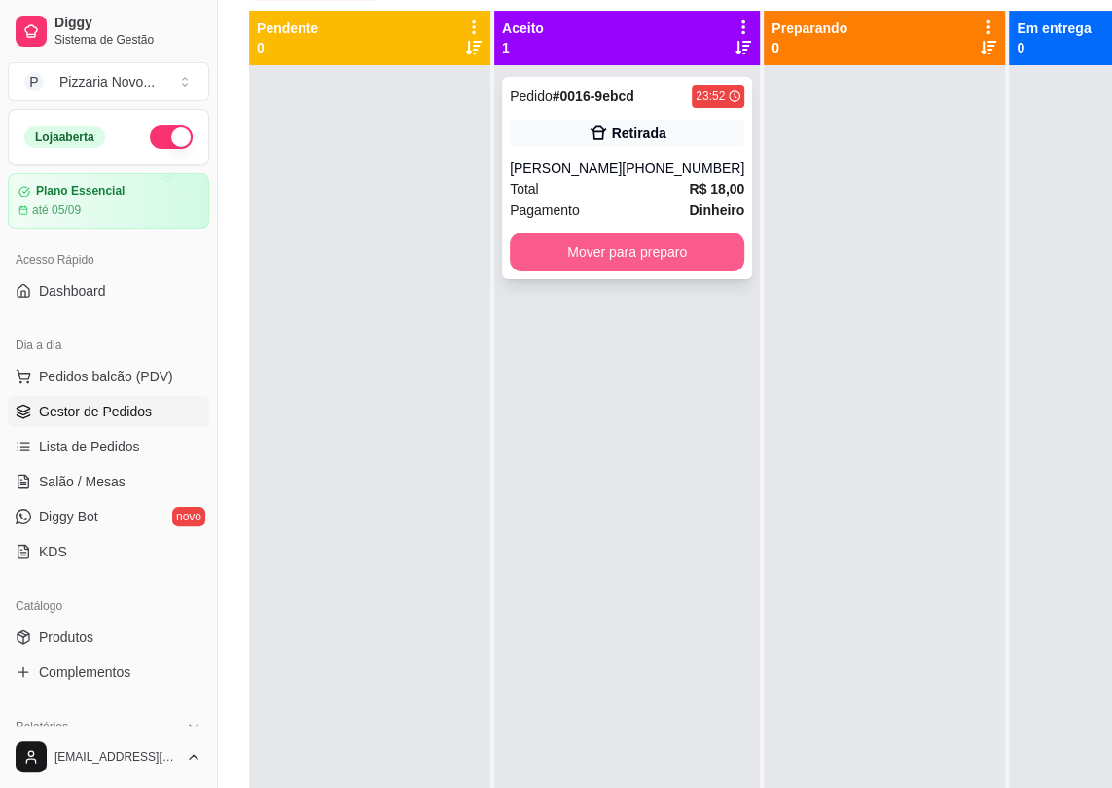
click at [639, 243] on button "Mover para preparo" at bounding box center [627, 252] width 234 height 39
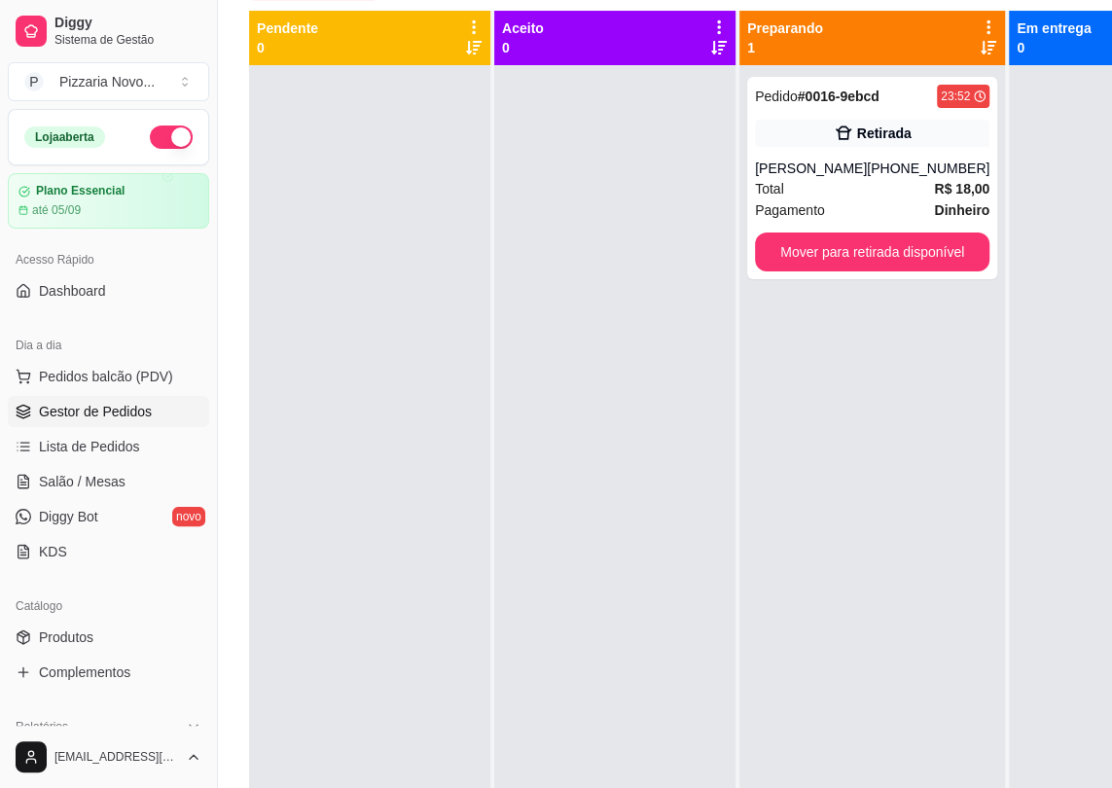
scroll to position [119, 0]
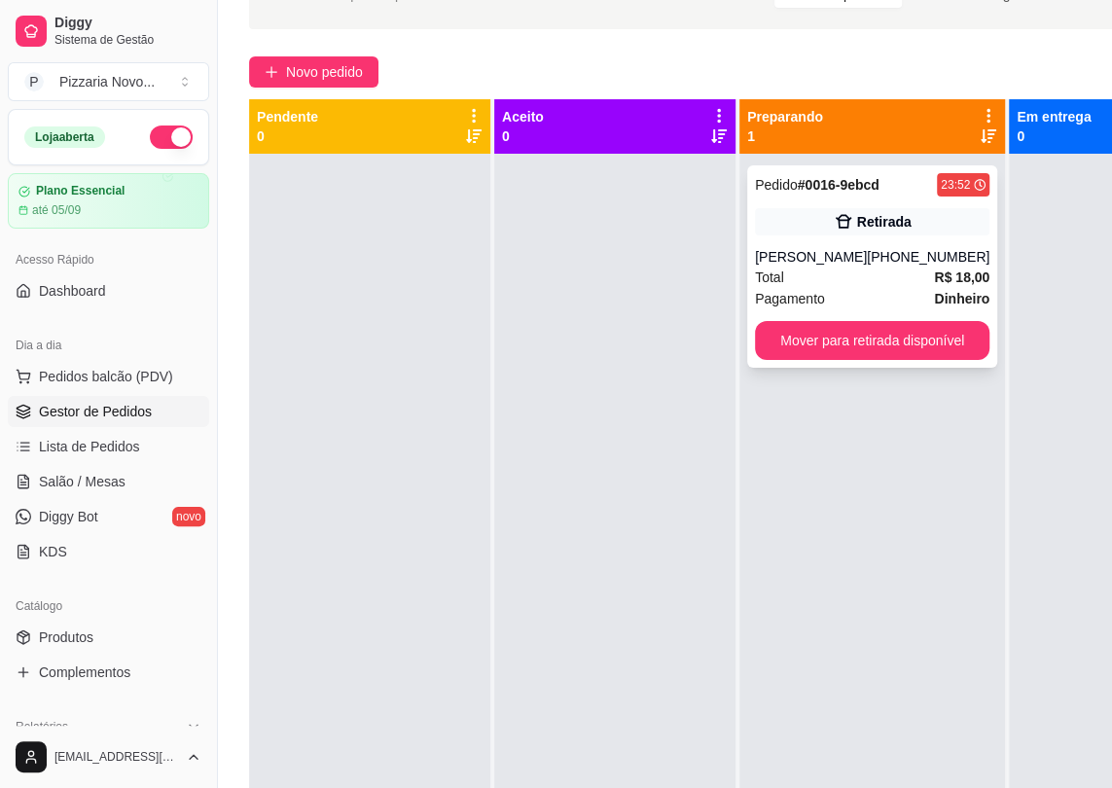
click at [881, 272] on div "Total R$ 18,00" at bounding box center [872, 277] width 234 height 21
click at [842, 329] on button "Mover para retirada disponível" at bounding box center [872, 340] width 234 height 39
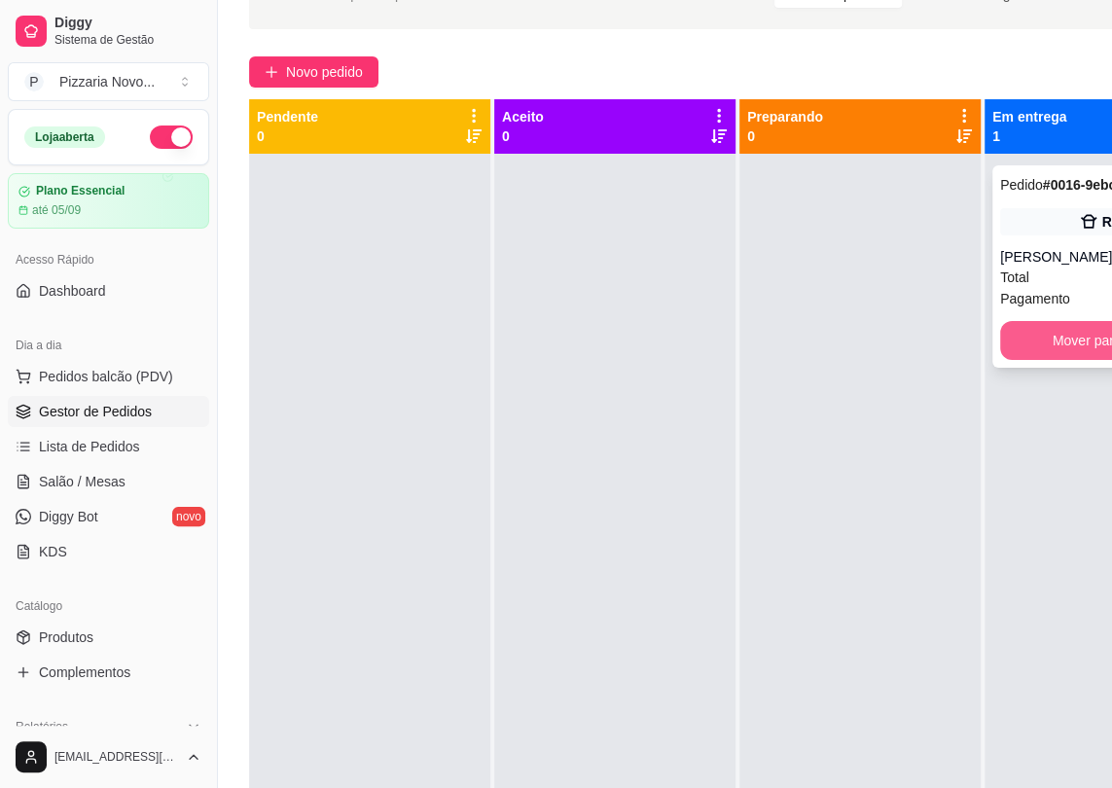
click at [1043, 330] on button "Mover para finalizado" at bounding box center [1117, 340] width 234 height 39
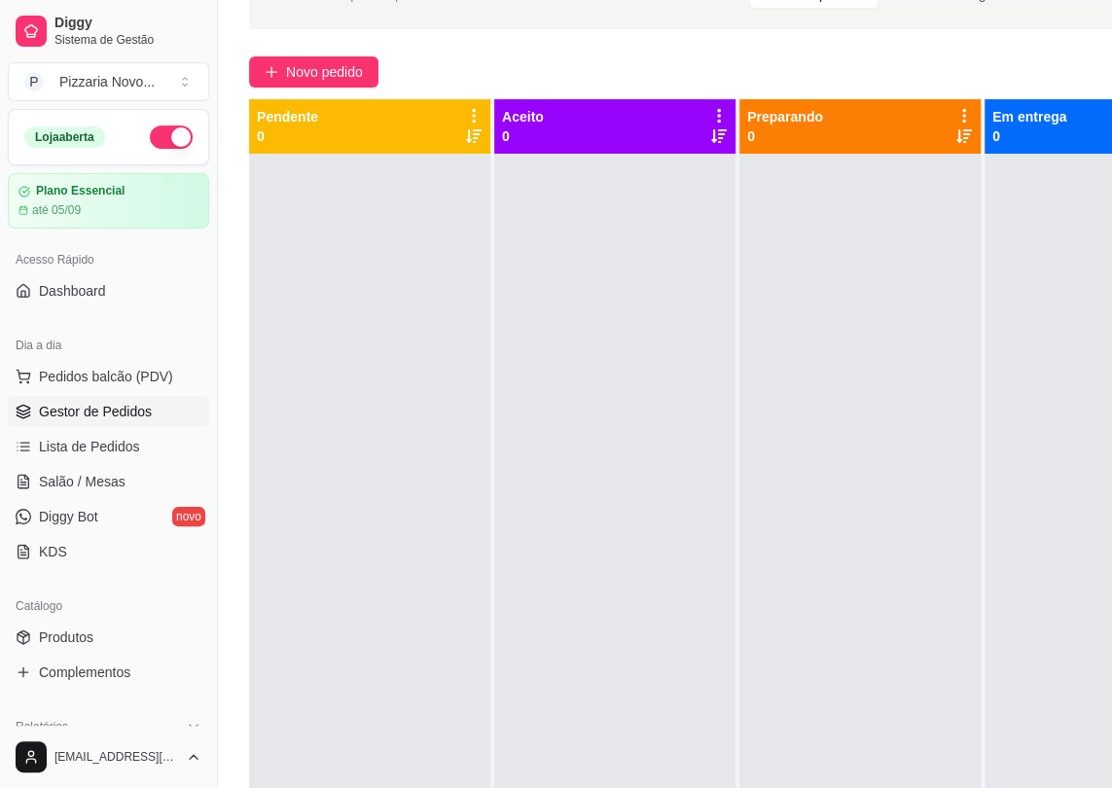
scroll to position [0, 0]
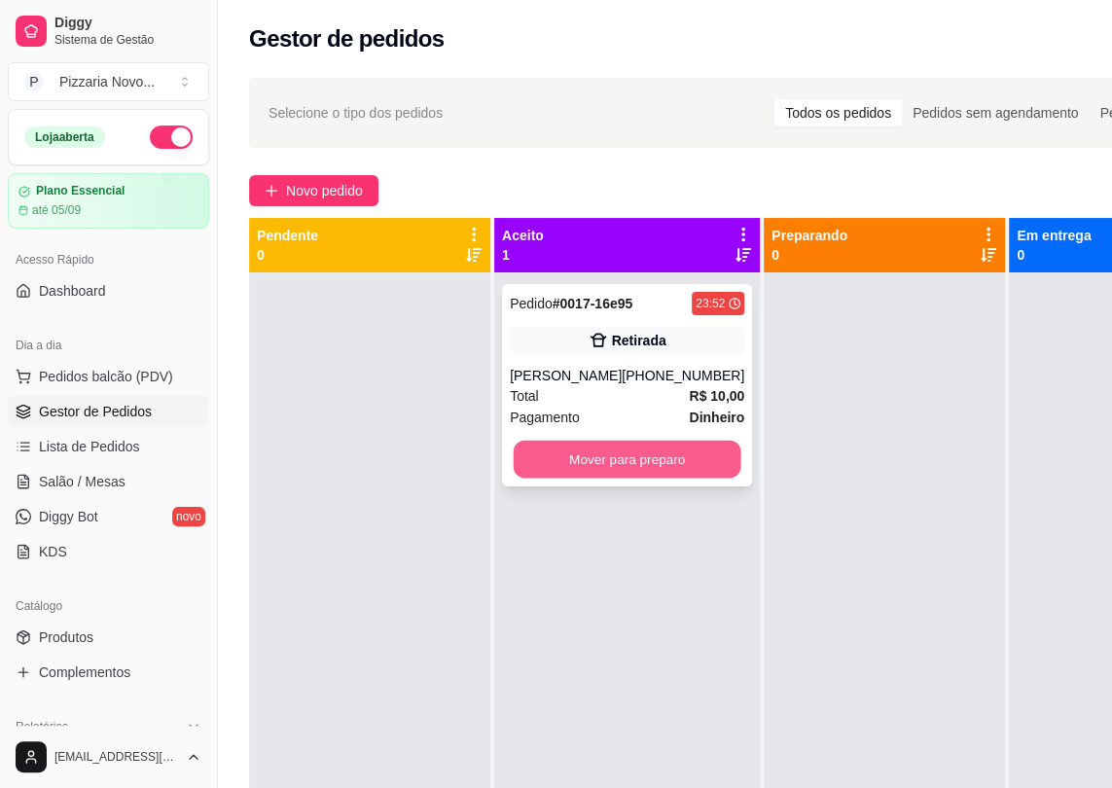
click at [618, 454] on button "Mover para preparo" at bounding box center [628, 460] width 228 height 38
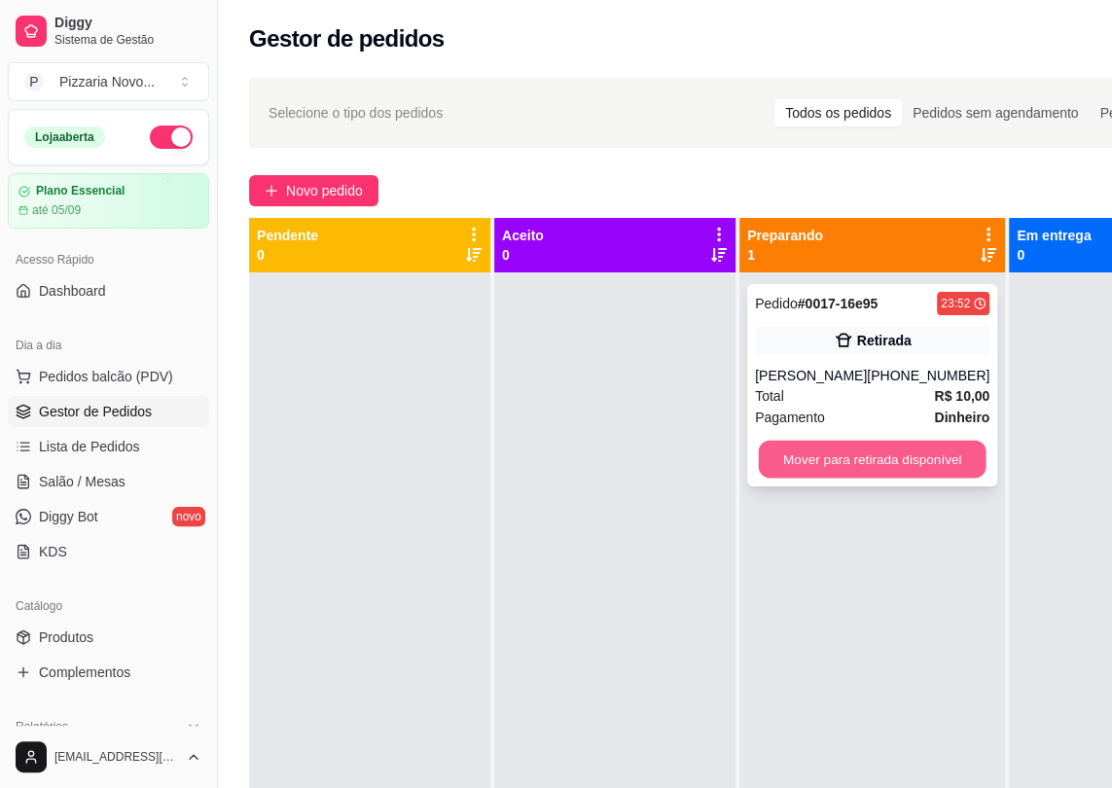
click at [855, 457] on button "Mover para retirada disponível" at bounding box center [873, 460] width 228 height 38
click at [935, 466] on button "Mover para retirada disponível" at bounding box center [872, 459] width 234 height 39
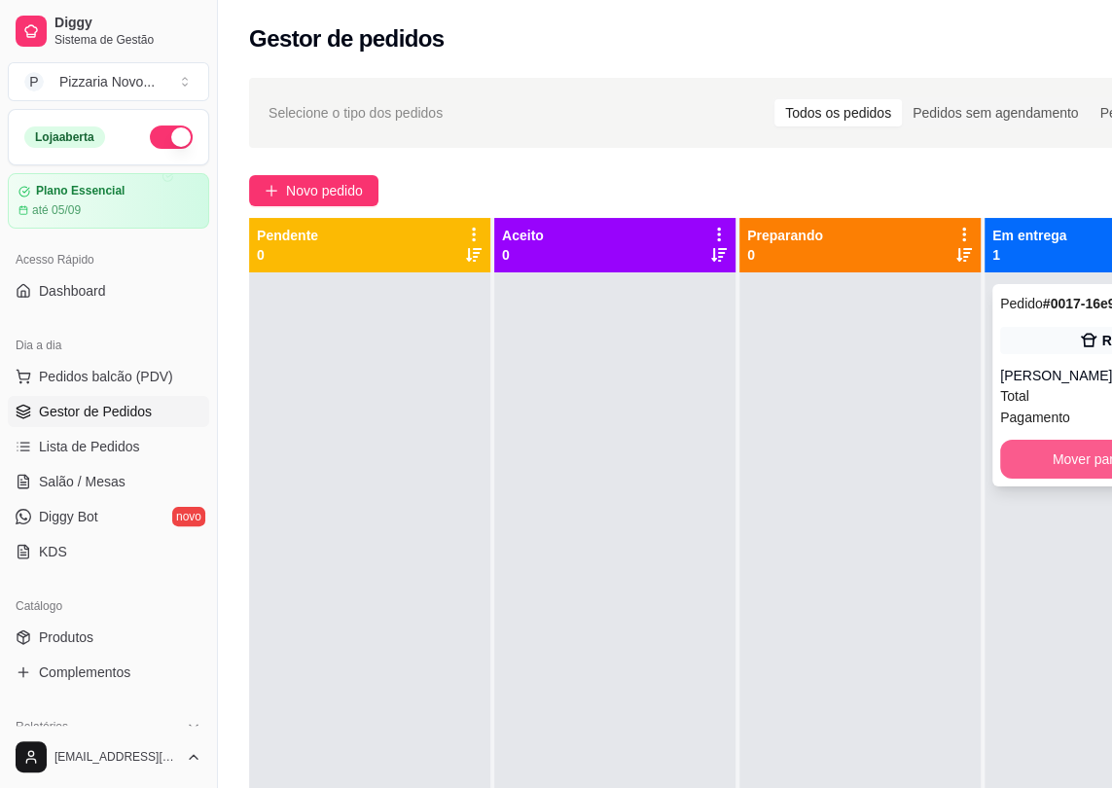
click at [1037, 457] on button "Mover para finalizado" at bounding box center [1117, 459] width 234 height 39
click at [1035, 457] on button "Mover para finalizado" at bounding box center [1118, 460] width 228 height 38
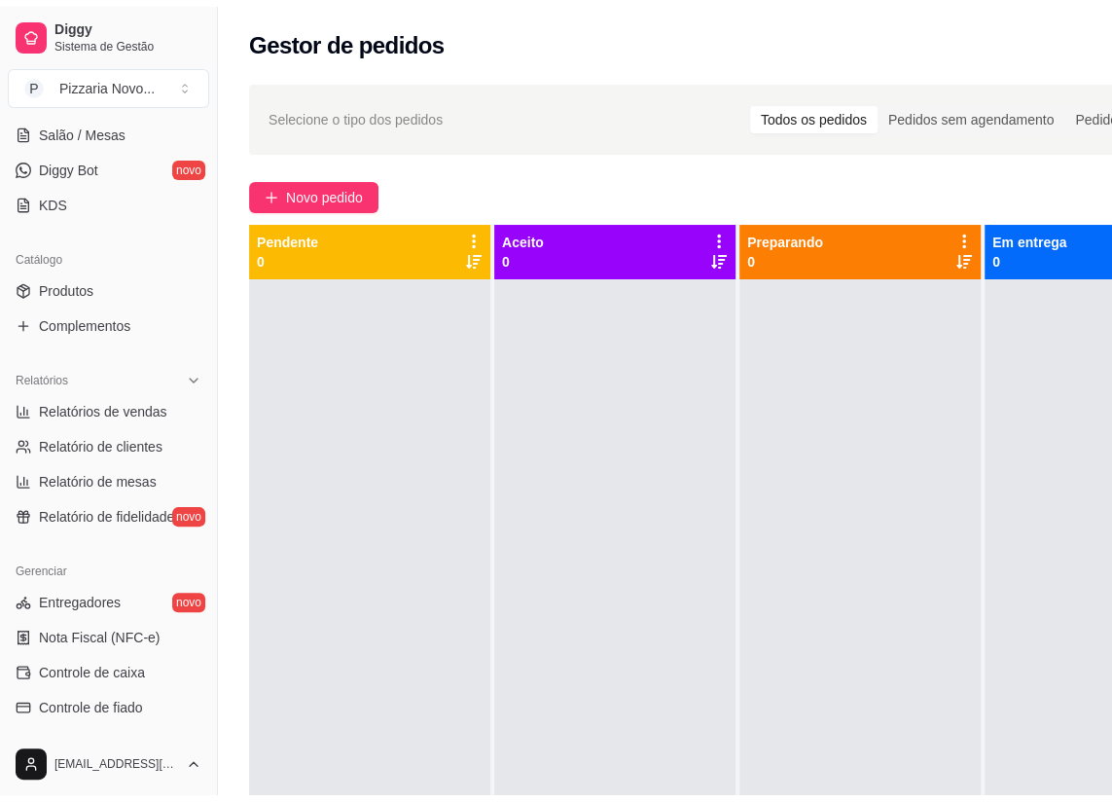
scroll to position [442, 0]
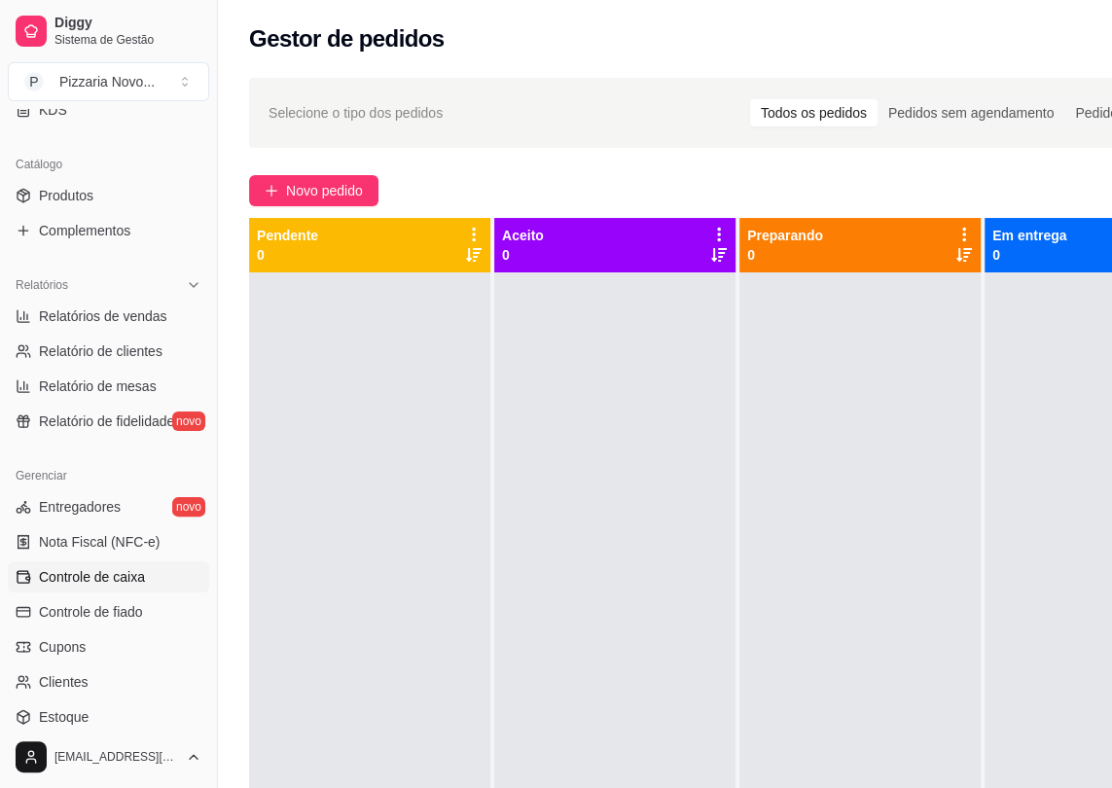
click at [135, 577] on span "Controle de caixa" at bounding box center [92, 576] width 106 height 19
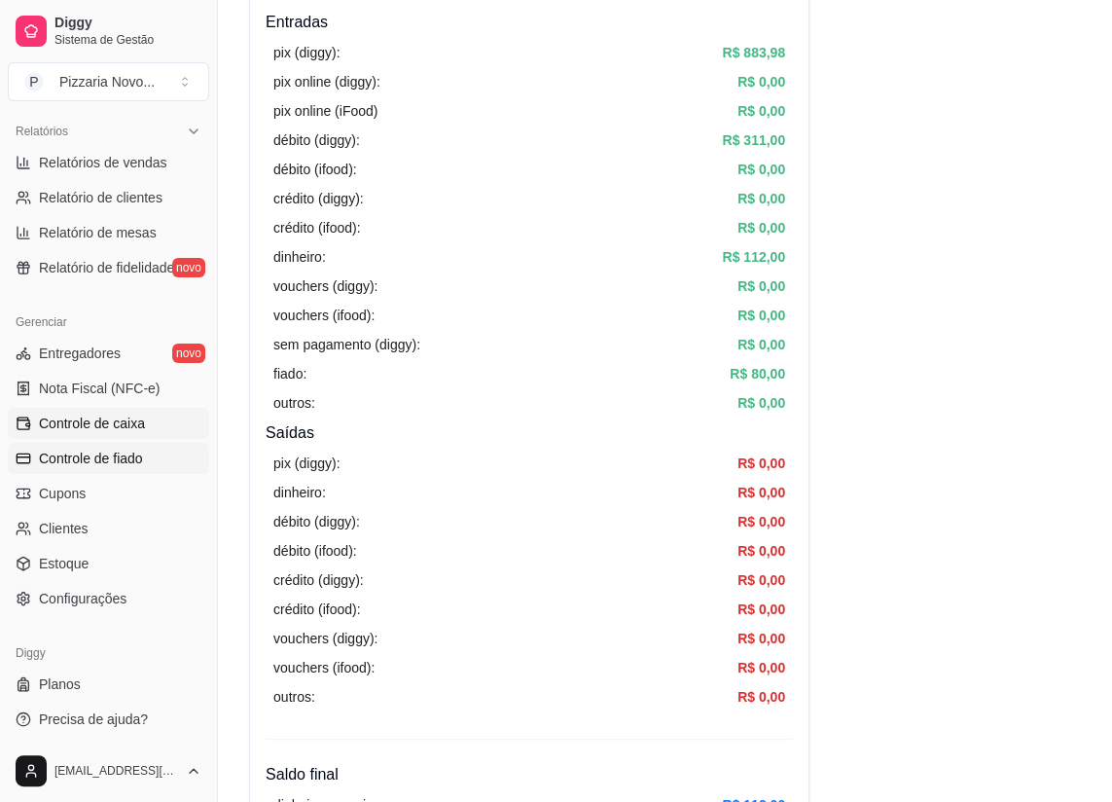
scroll to position [596, 0]
click at [128, 159] on span "Relatórios de vendas" at bounding box center [103, 161] width 128 height 19
select select "ALL"
select select "0"
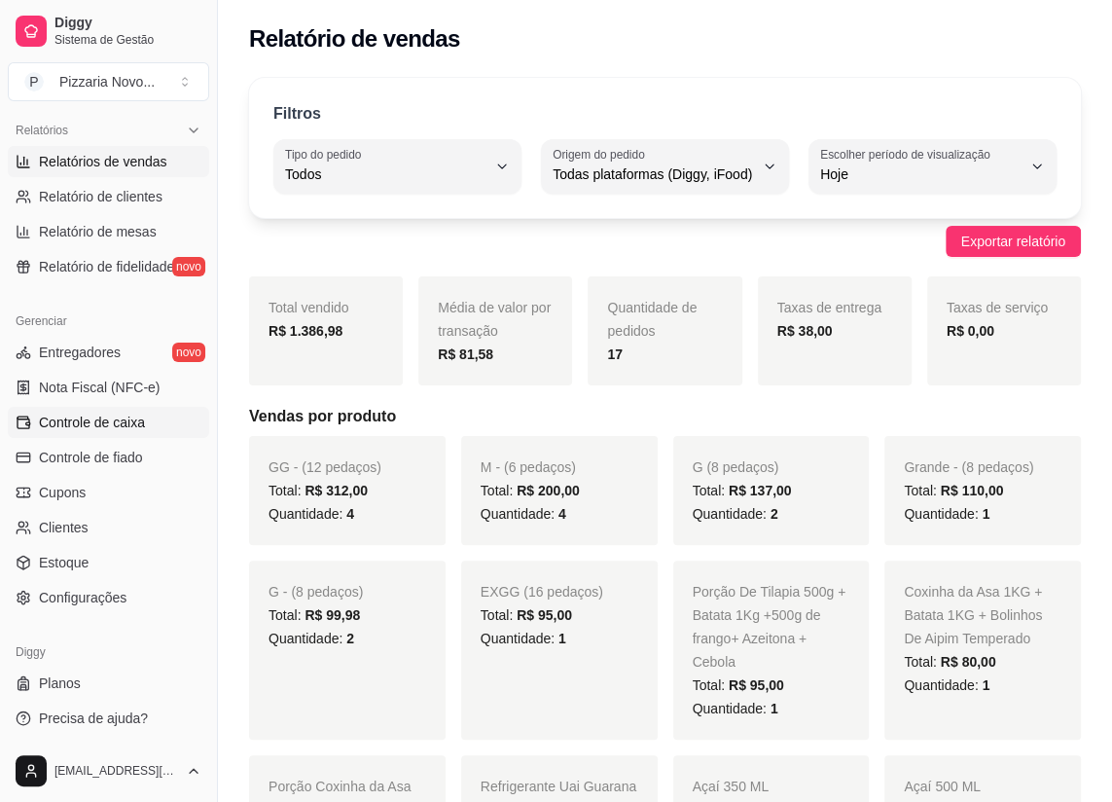
click at [80, 425] on span "Controle de caixa" at bounding box center [92, 422] width 106 height 19
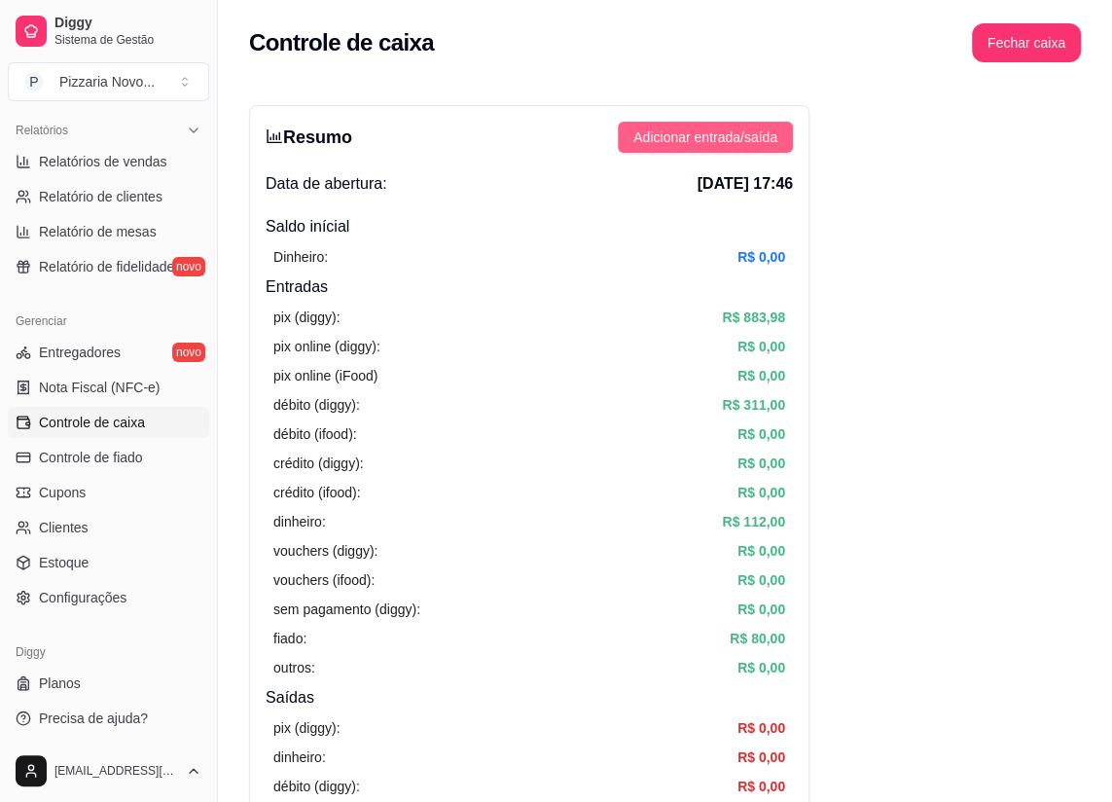
click at [703, 130] on span "Adicionar entrada/saída" at bounding box center [705, 136] width 144 height 21
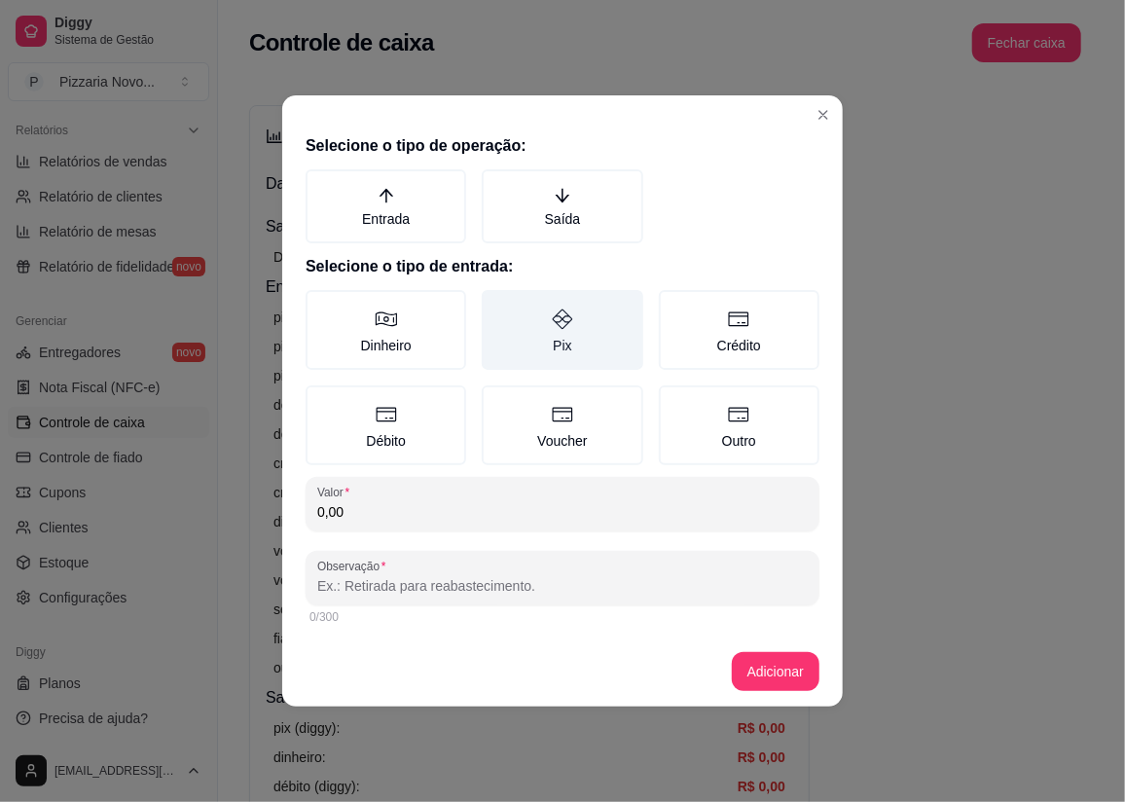
click at [566, 356] on label "Pix" at bounding box center [562, 330] width 161 height 80
click at [496, 305] on button "Pix" at bounding box center [489, 297] width 16 height 16
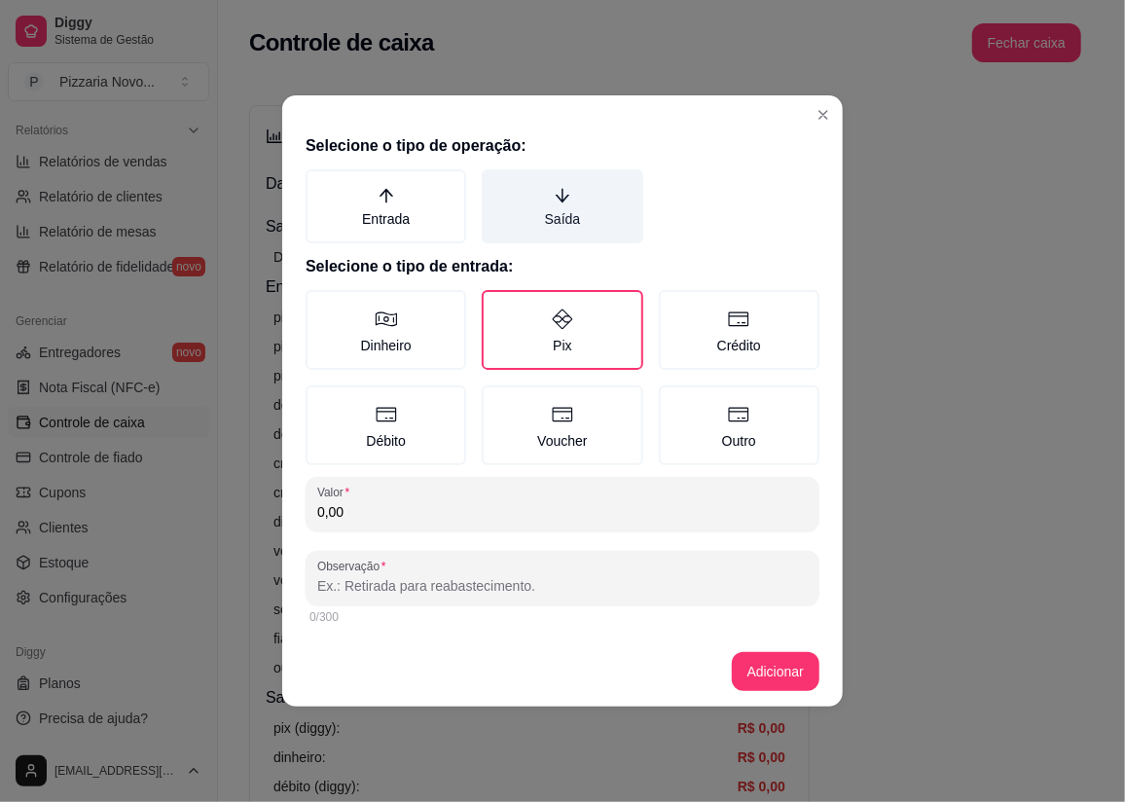
click at [606, 185] on label "Saída" at bounding box center [562, 206] width 161 height 74
click at [496, 184] on button "Saída" at bounding box center [489, 176] width 16 height 16
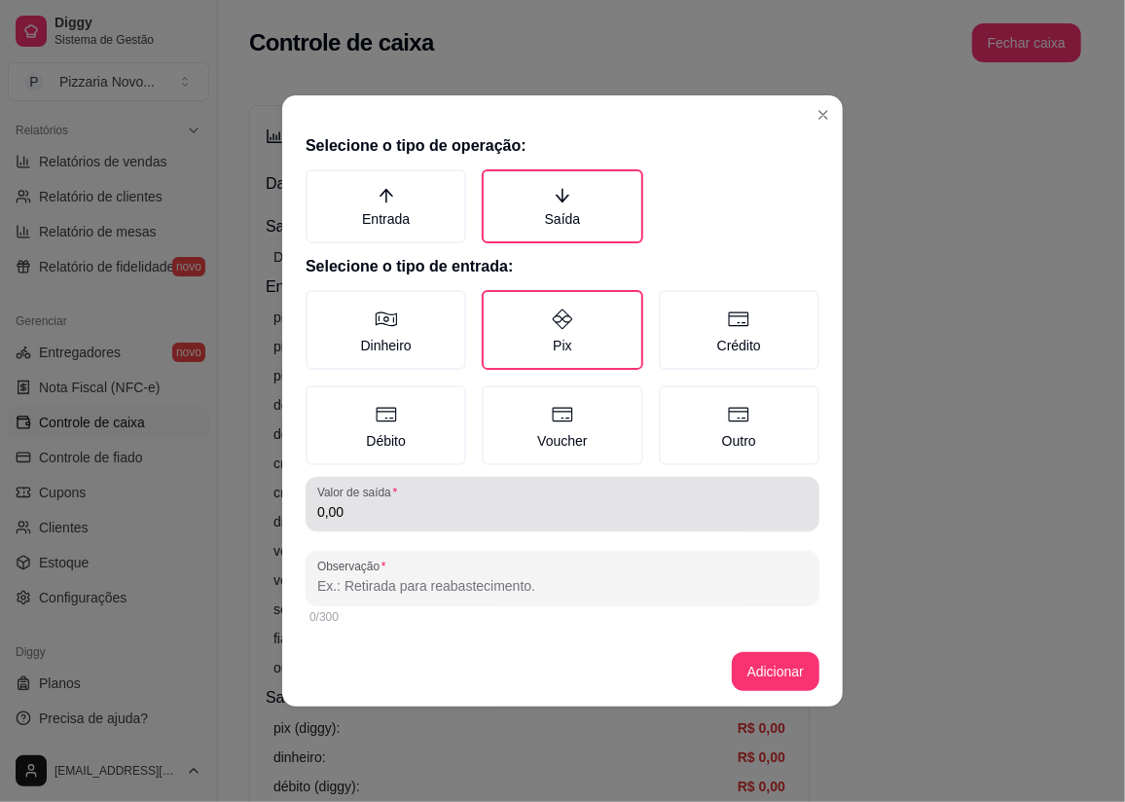
click at [535, 492] on div "0,00" at bounding box center [562, 504] width 490 height 39
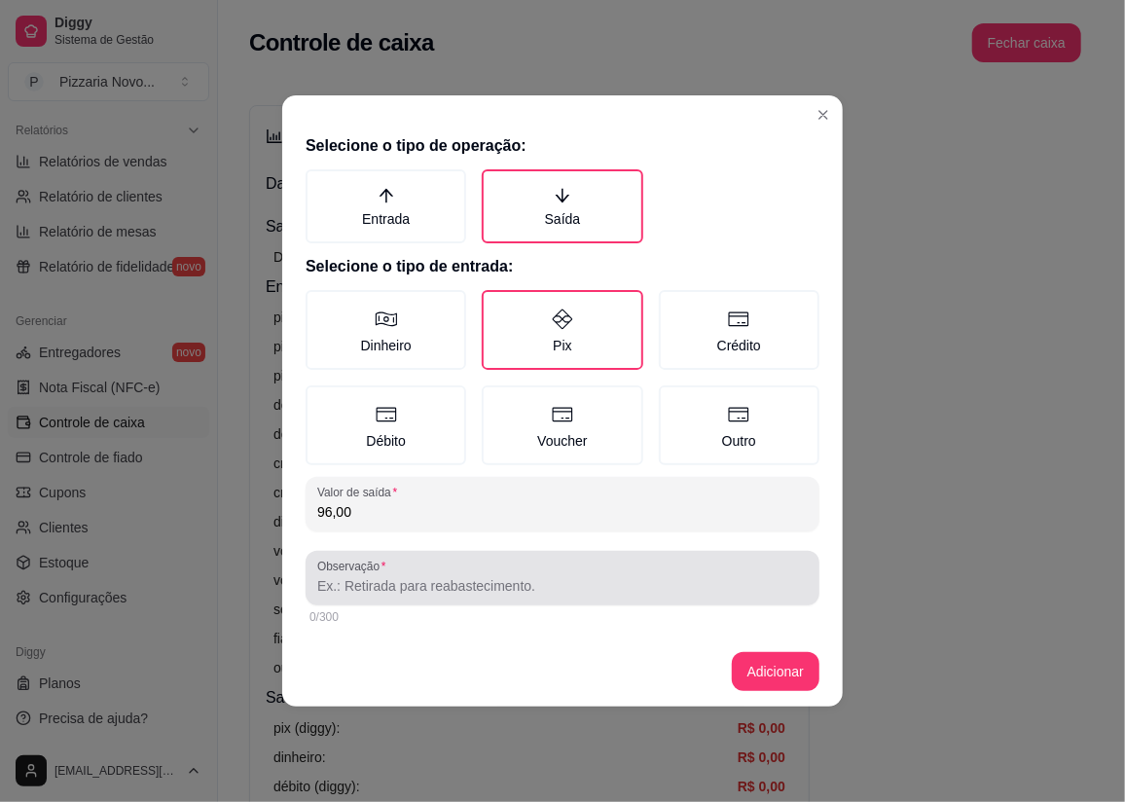
type input "96,00"
click at [515, 594] on input "Observação" at bounding box center [562, 585] width 490 height 19
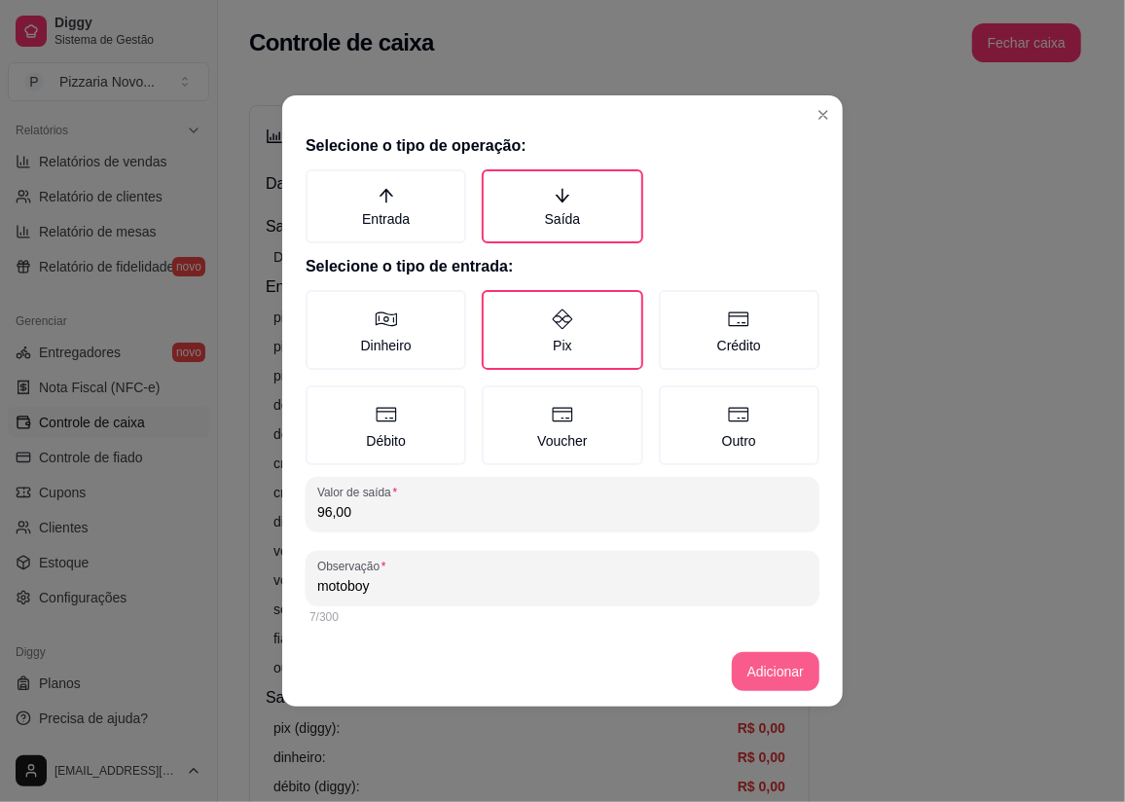
type input "motoboy"
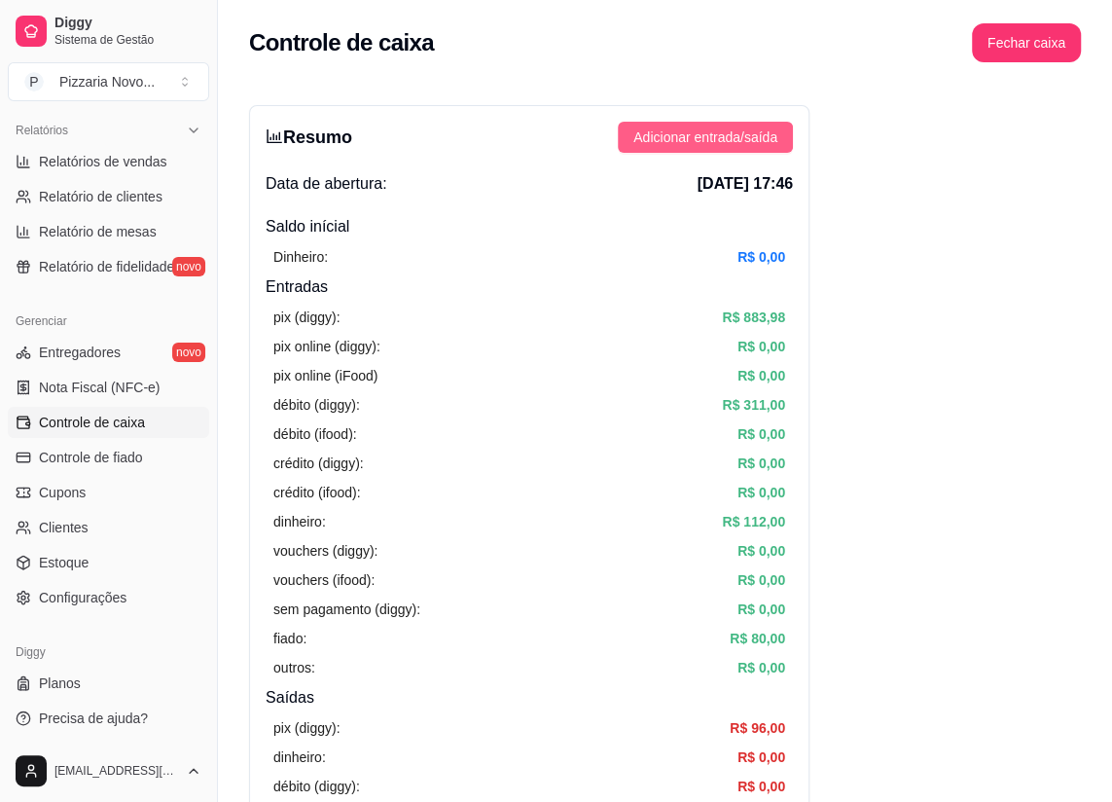
click at [720, 150] on button "Adicionar entrada/saída" at bounding box center [705, 137] width 175 height 31
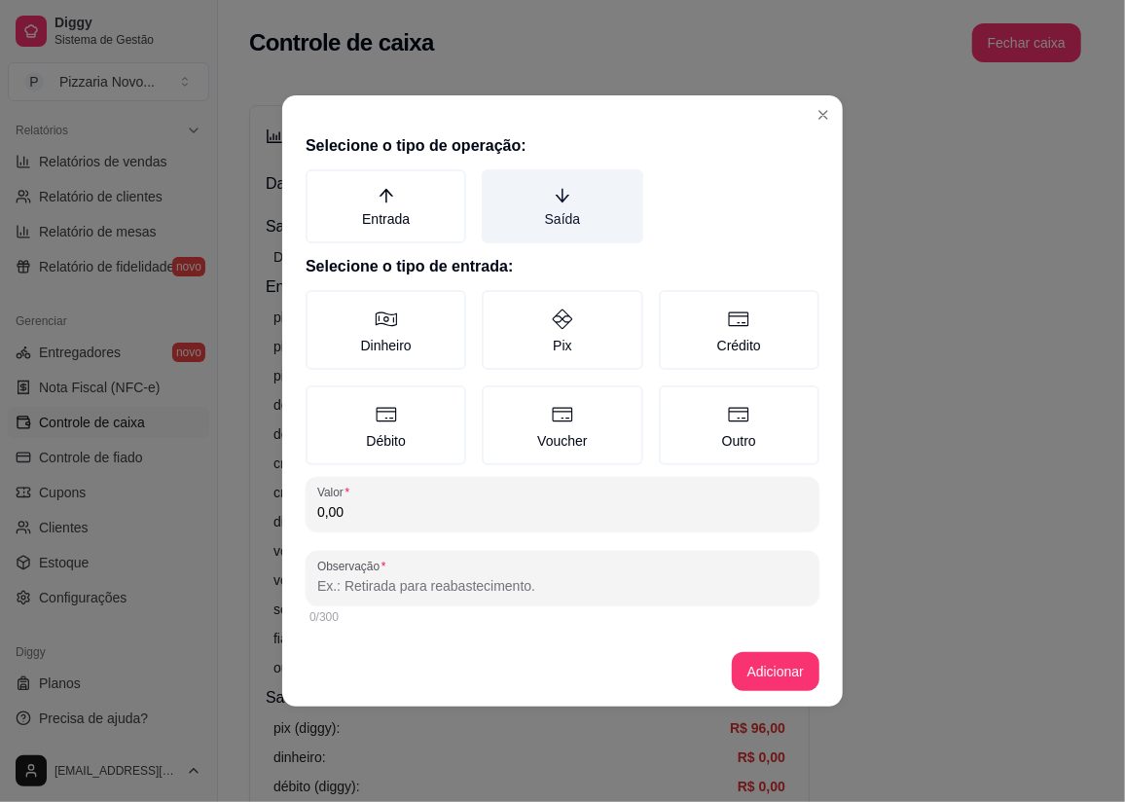
click at [574, 228] on label "Saída" at bounding box center [562, 206] width 161 height 74
click at [496, 184] on button "Saída" at bounding box center [489, 176] width 16 height 16
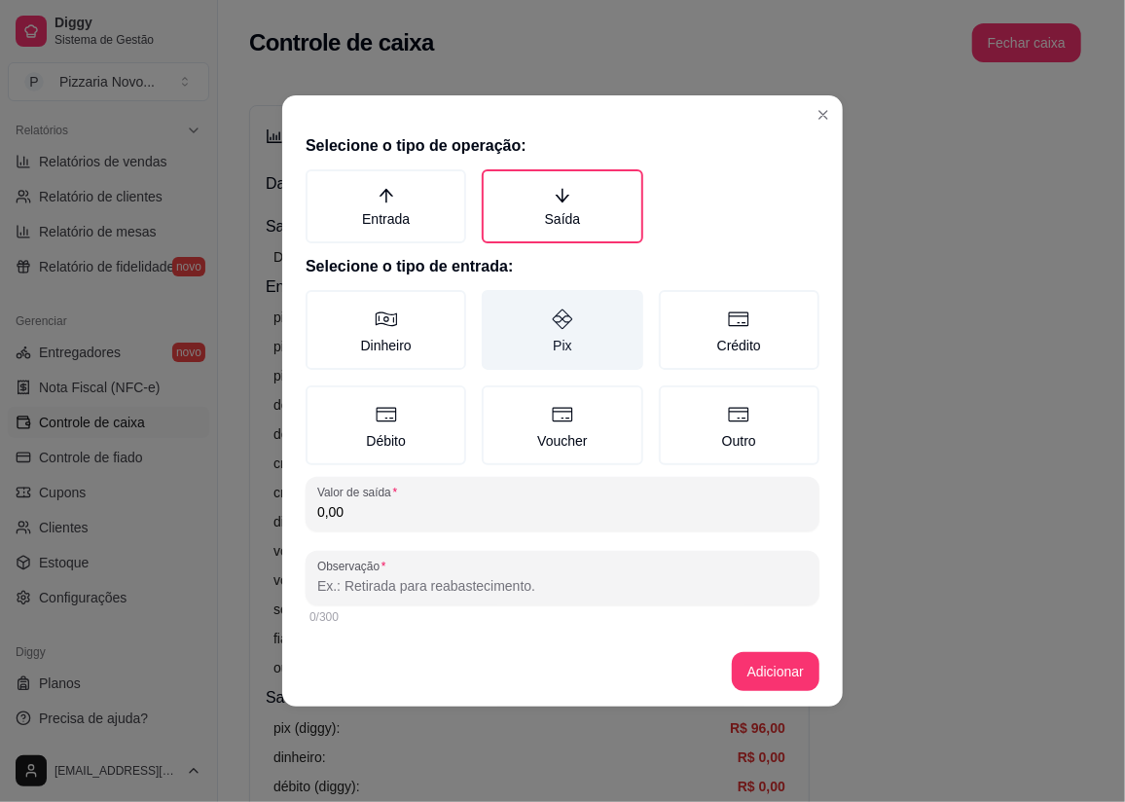
click at [572, 335] on label "Pix" at bounding box center [562, 330] width 161 height 80
click at [496, 305] on button "Pix" at bounding box center [489, 297] width 16 height 16
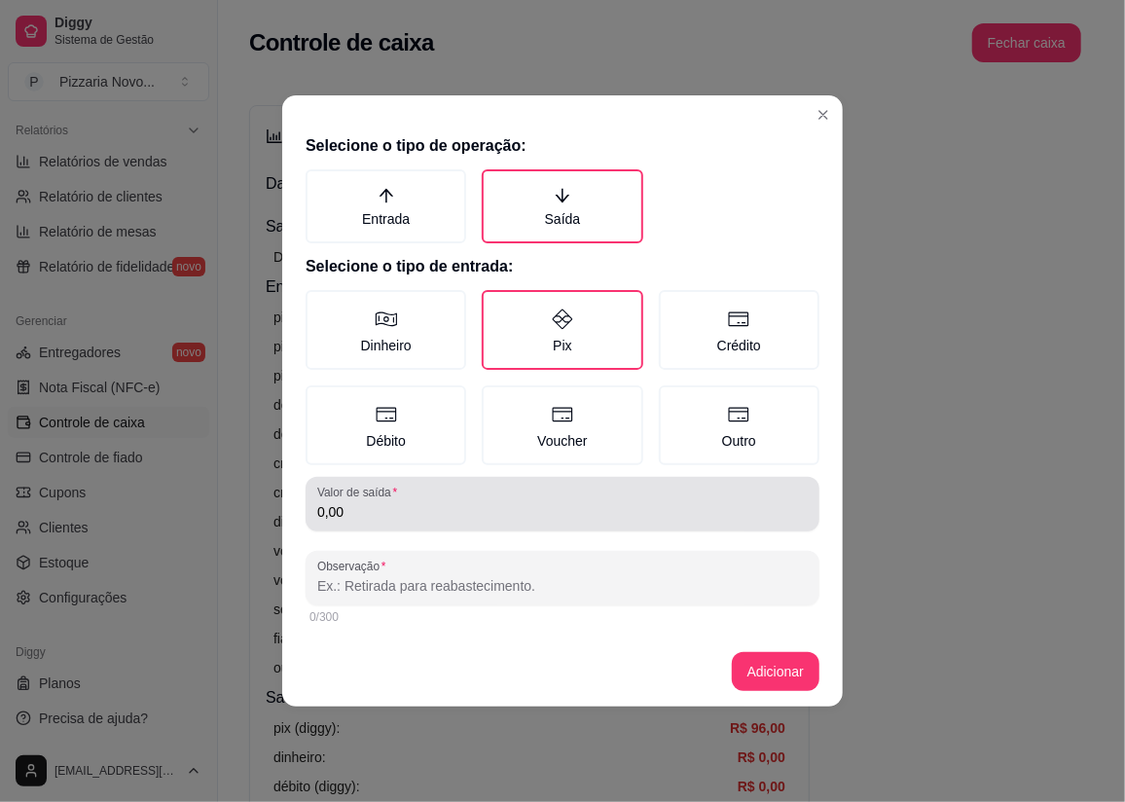
click at [521, 522] on div "0,00" at bounding box center [562, 504] width 490 height 39
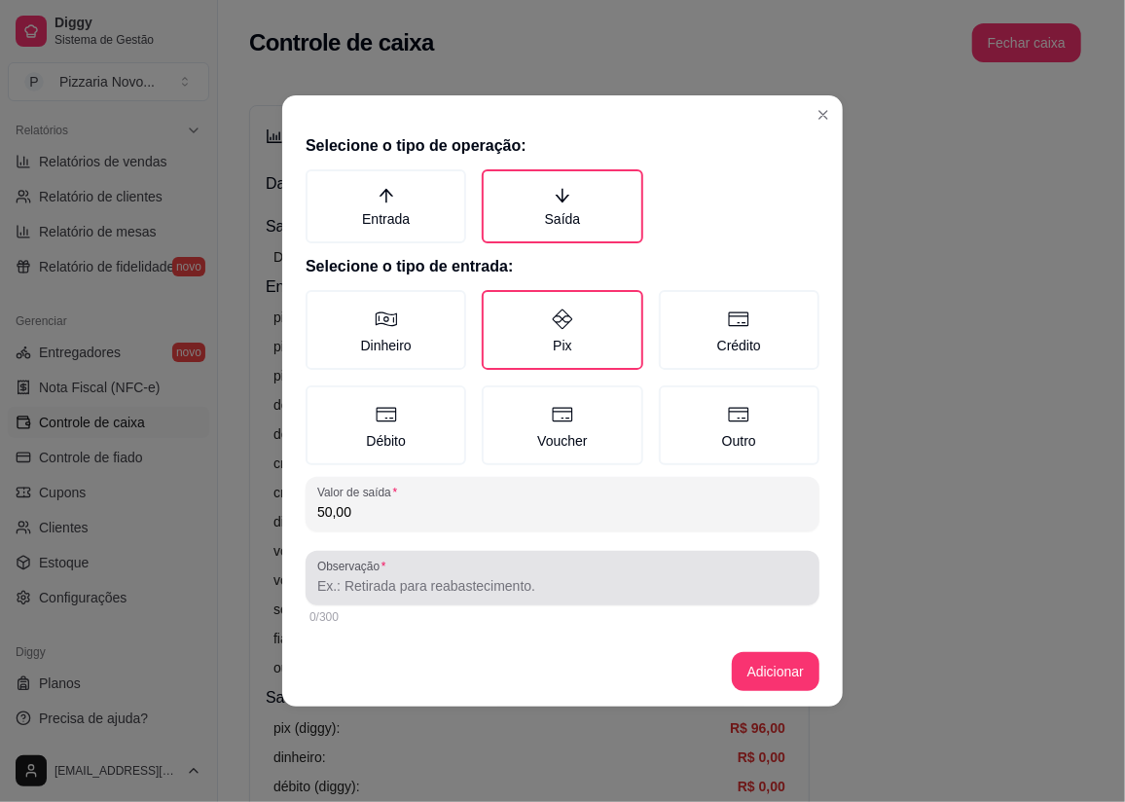
type input "50,00"
click at [459, 567] on div at bounding box center [562, 578] width 490 height 39
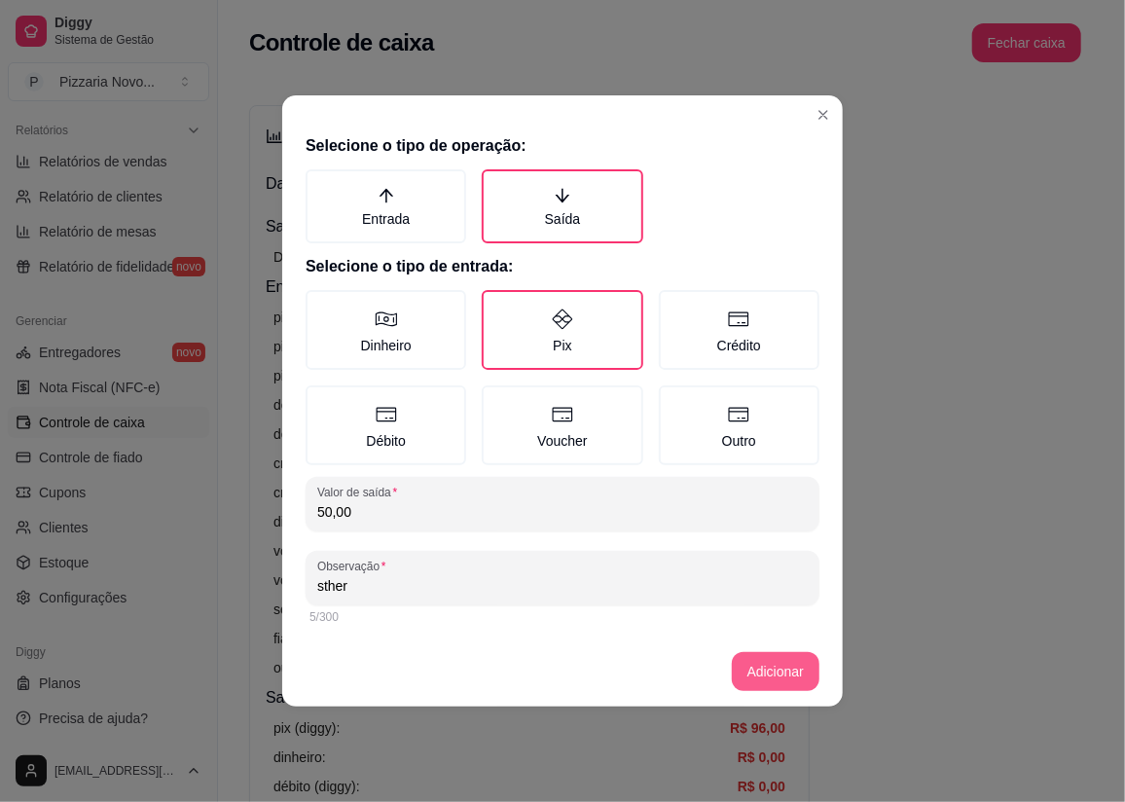
type input "sther"
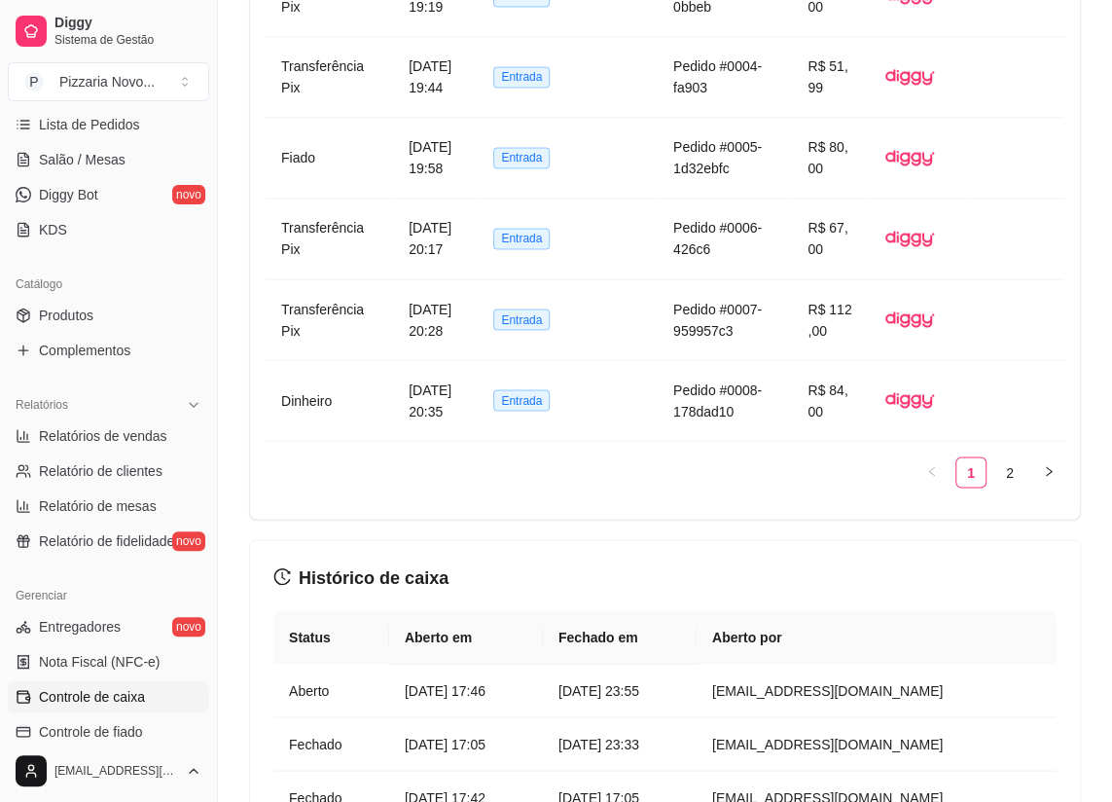
scroll to position [243, 0]
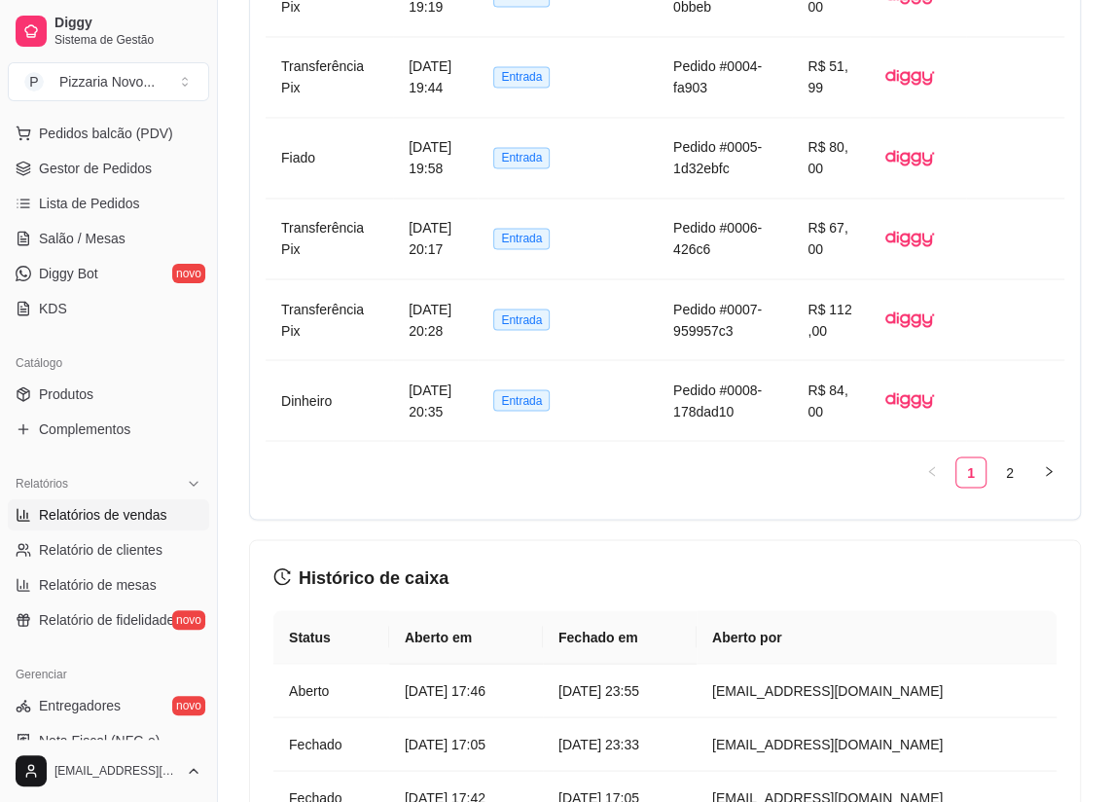
click at [136, 518] on span "Relatórios de vendas" at bounding box center [103, 514] width 128 height 19
select select "ALL"
select select "0"
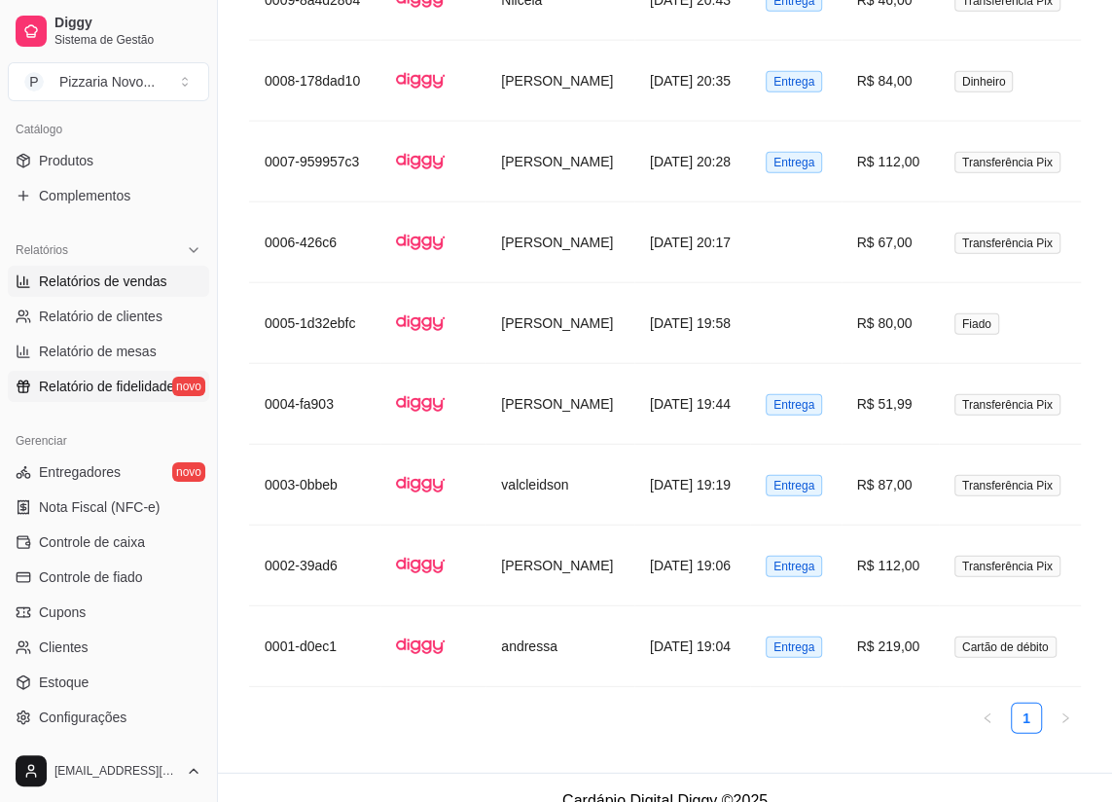
scroll to position [508, 0]
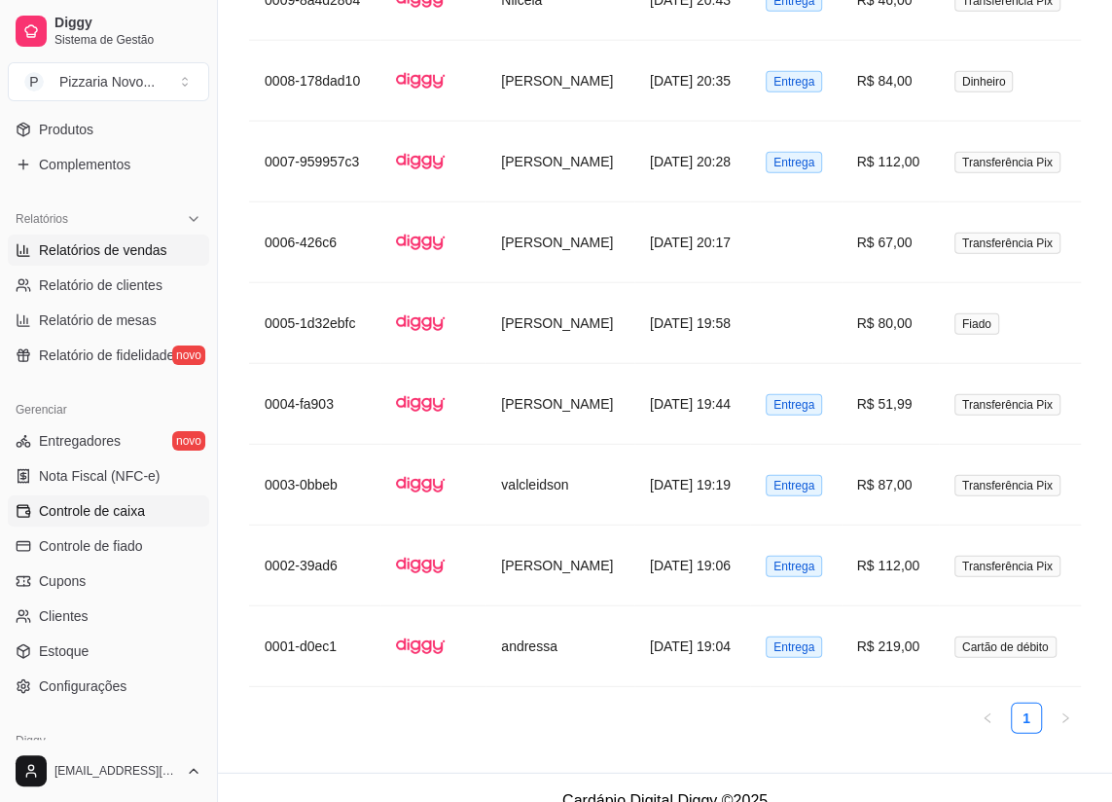
click at [123, 511] on span "Controle de caixa" at bounding box center [92, 510] width 106 height 19
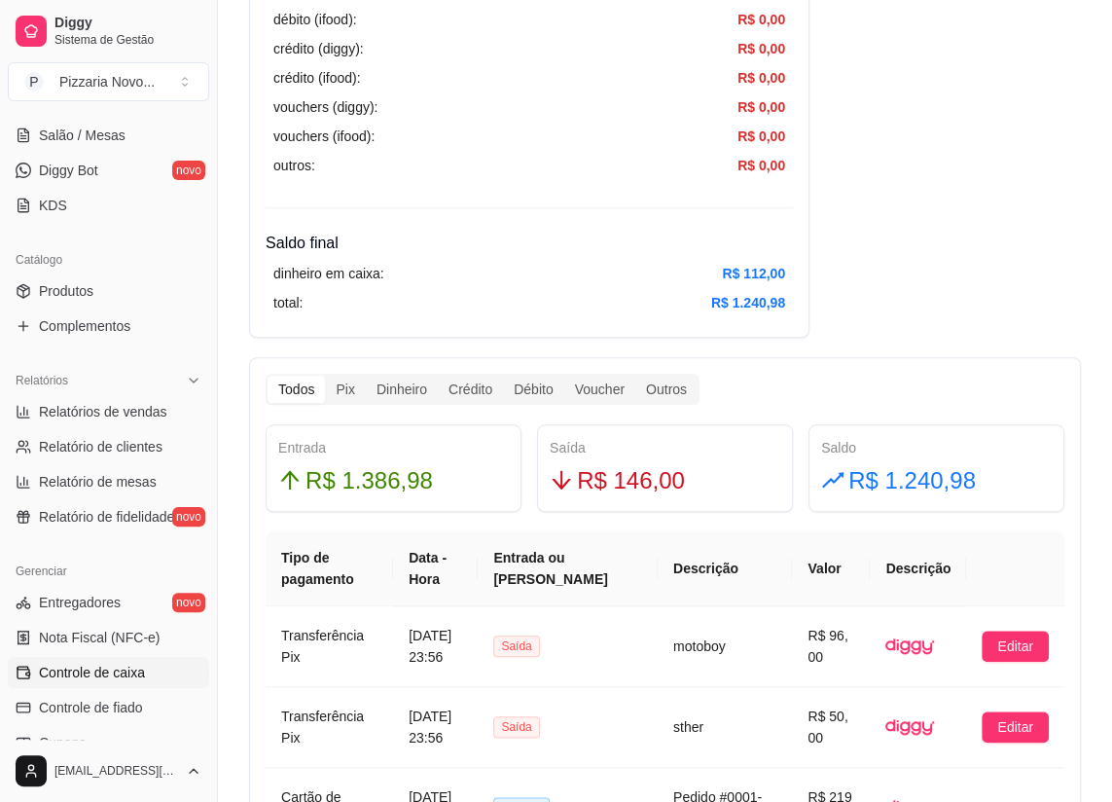
scroll to position [353, 0]
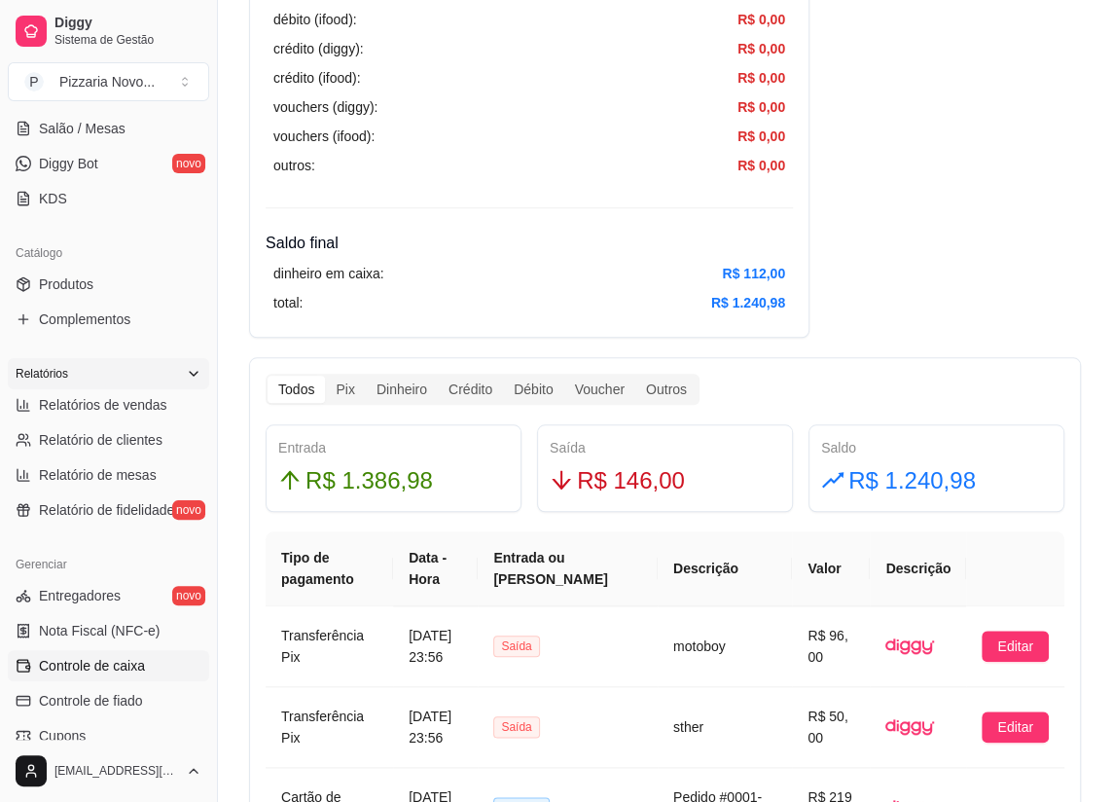
click at [60, 376] on span "Relatórios" at bounding box center [42, 374] width 53 height 16
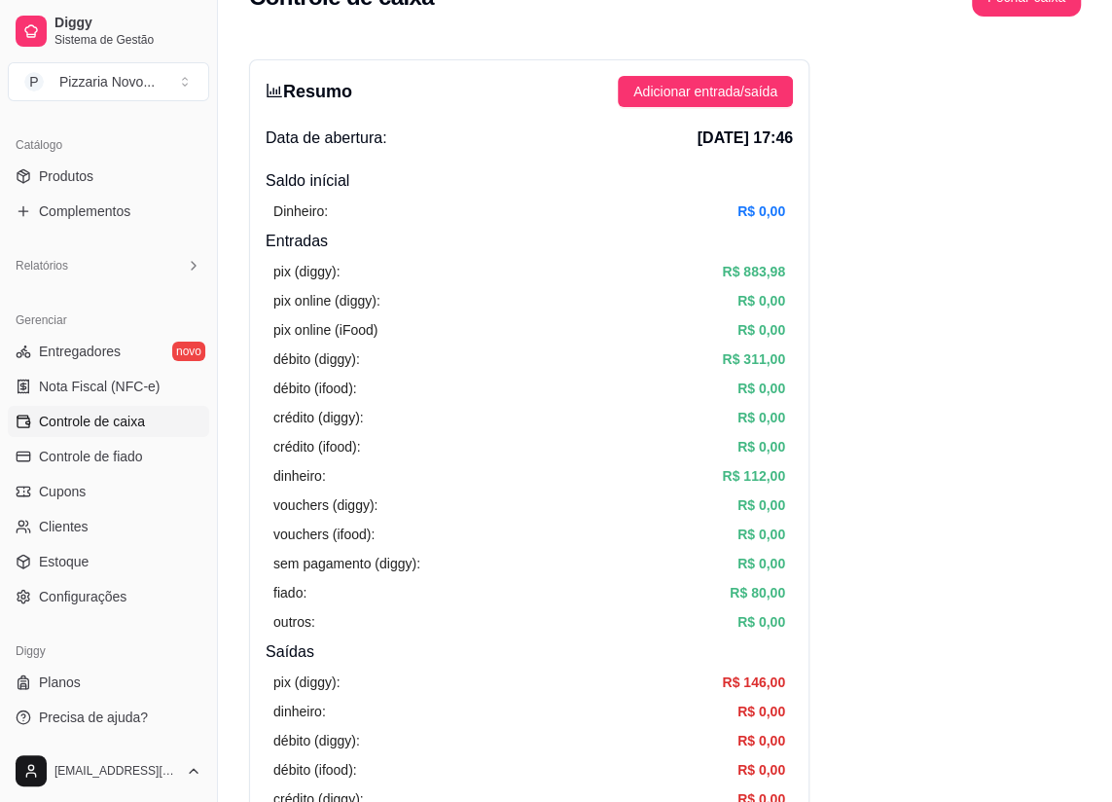
scroll to position [0, 0]
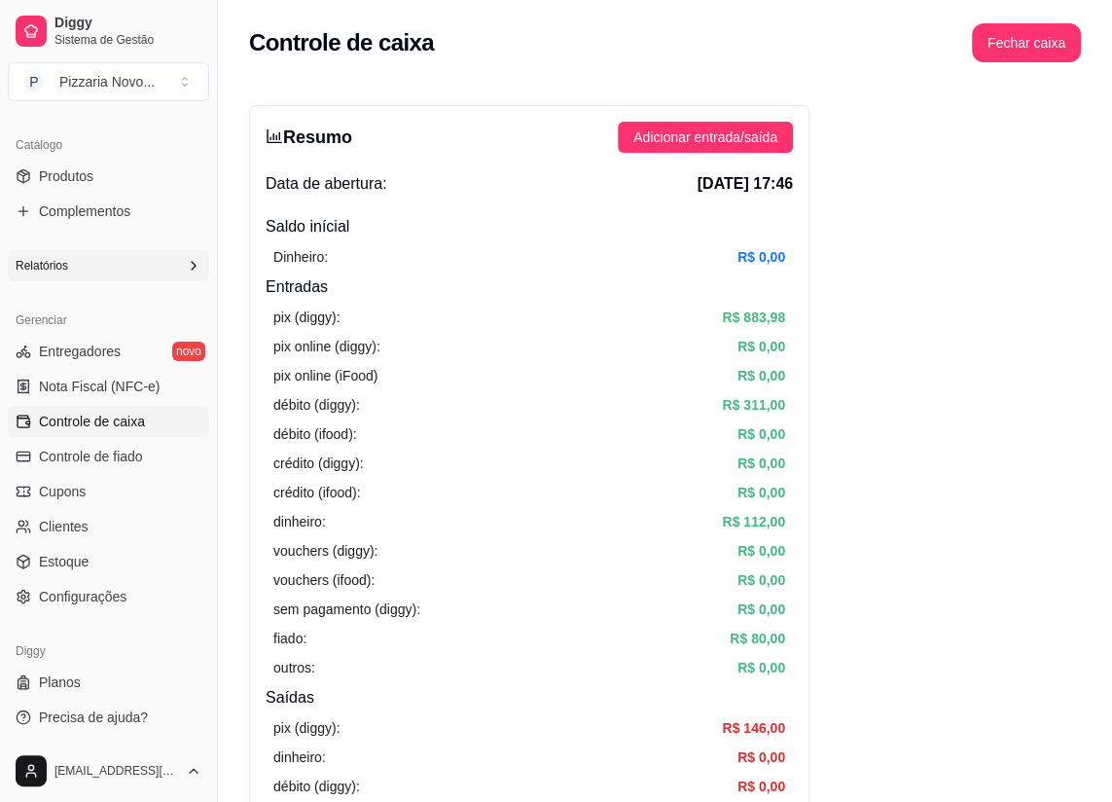
click at [186, 258] on icon at bounding box center [194, 266] width 16 height 16
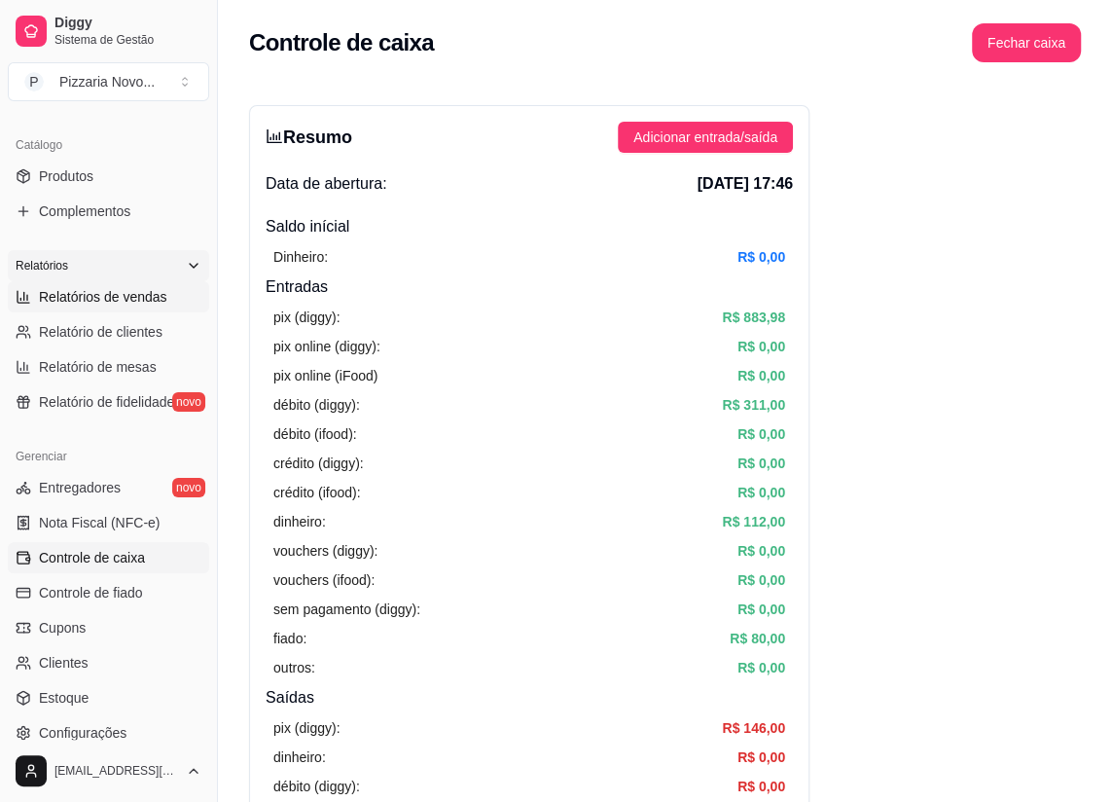
click at [79, 292] on span "Relatórios de vendas" at bounding box center [103, 296] width 128 height 19
select select "ALL"
select select "0"
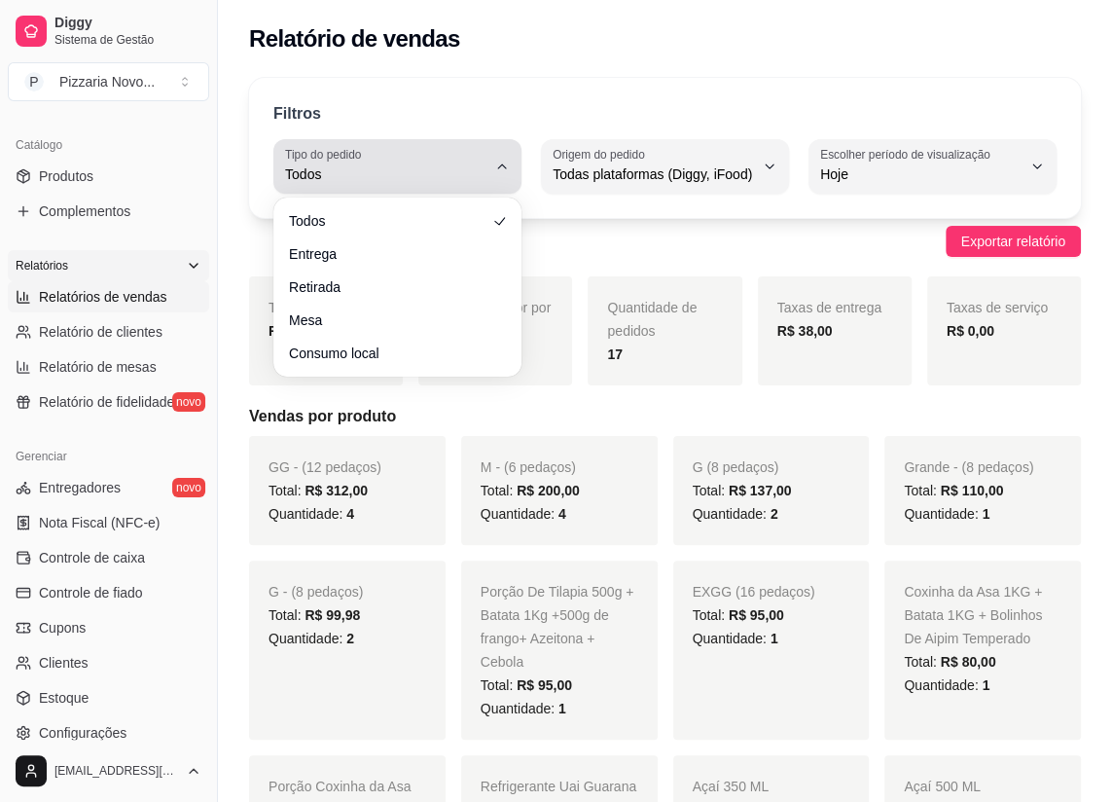
click at [504, 159] on icon "button" at bounding box center [502, 167] width 16 height 16
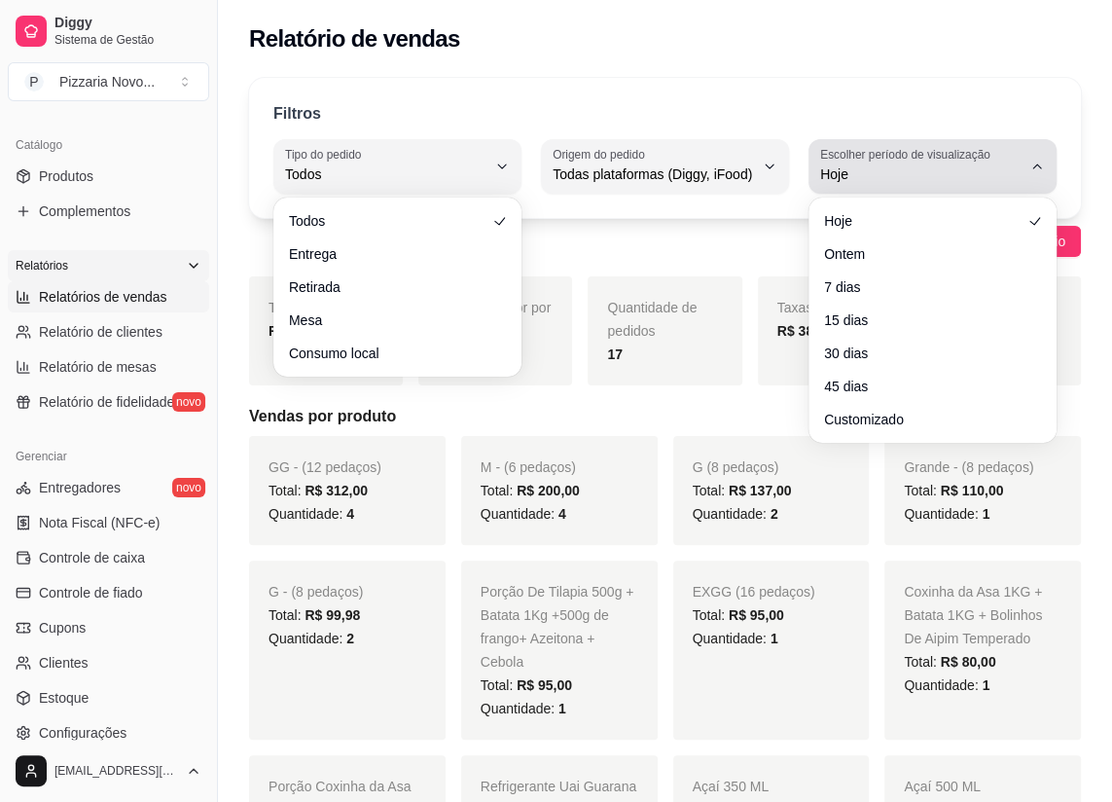
click at [1042, 161] on icon "button" at bounding box center [1037, 167] width 16 height 16
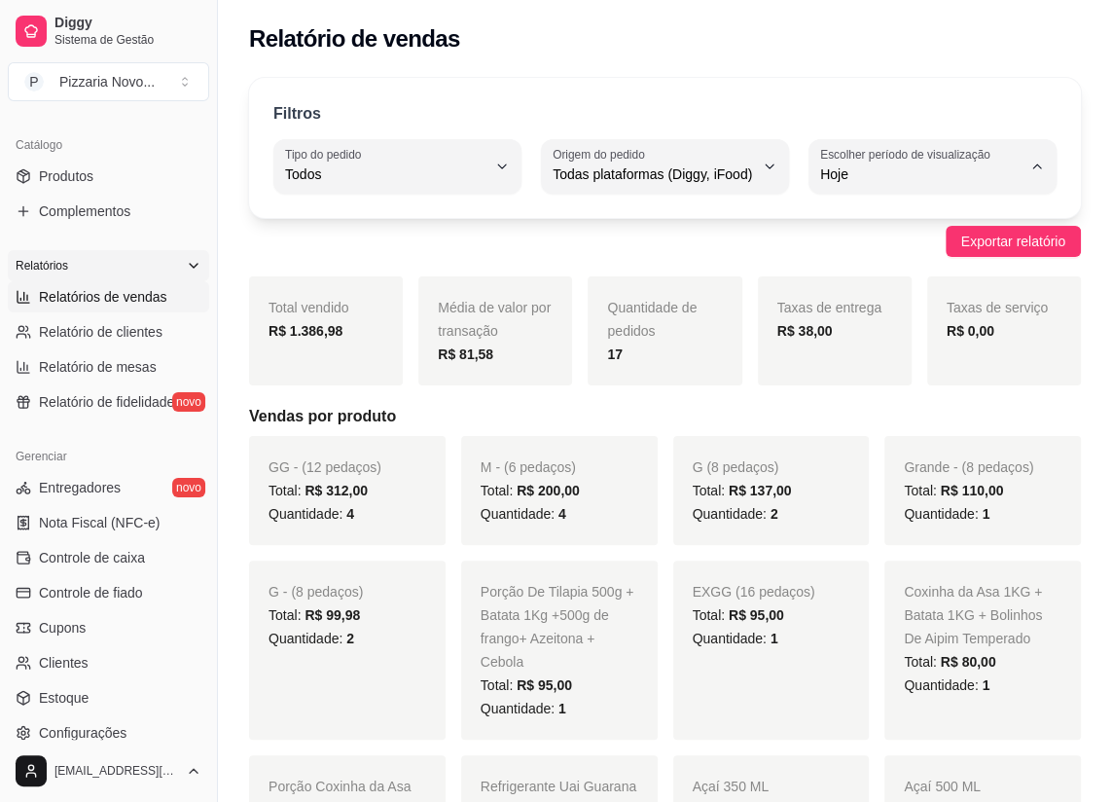
click at [842, 356] on span "30 dias" at bounding box center [923, 347] width 190 height 18
type input "30"
select select "30"
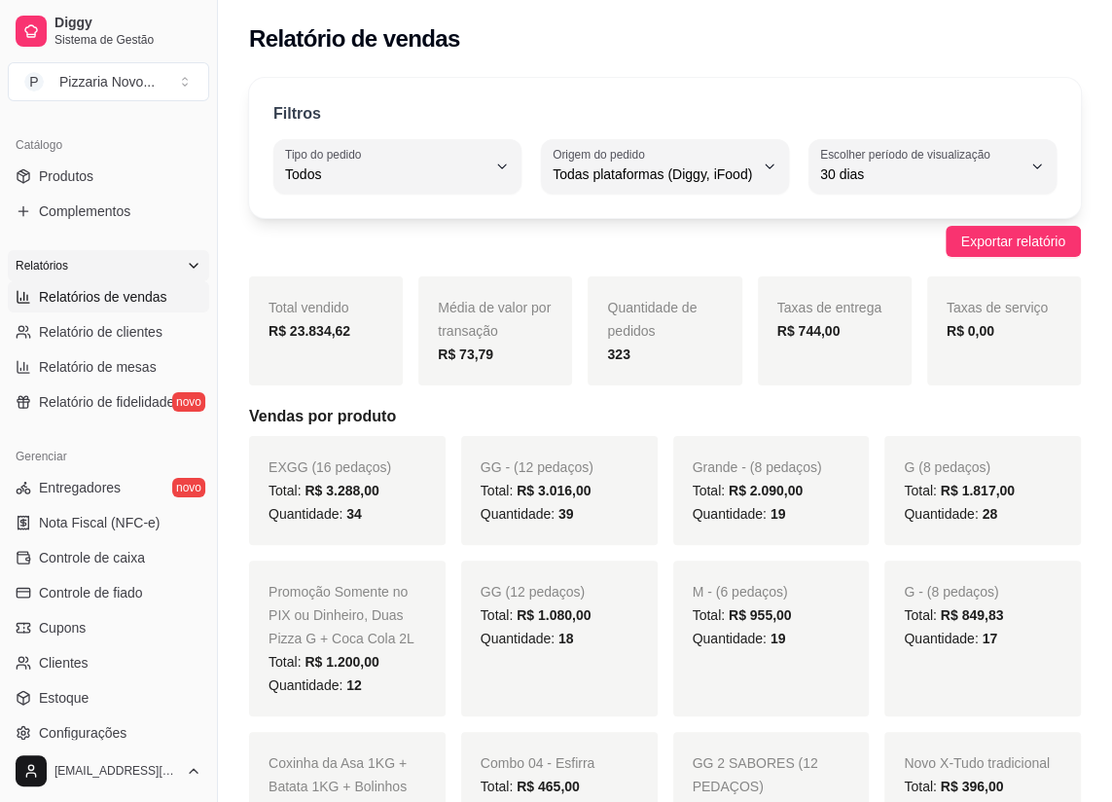
scroll to position [6956, 0]
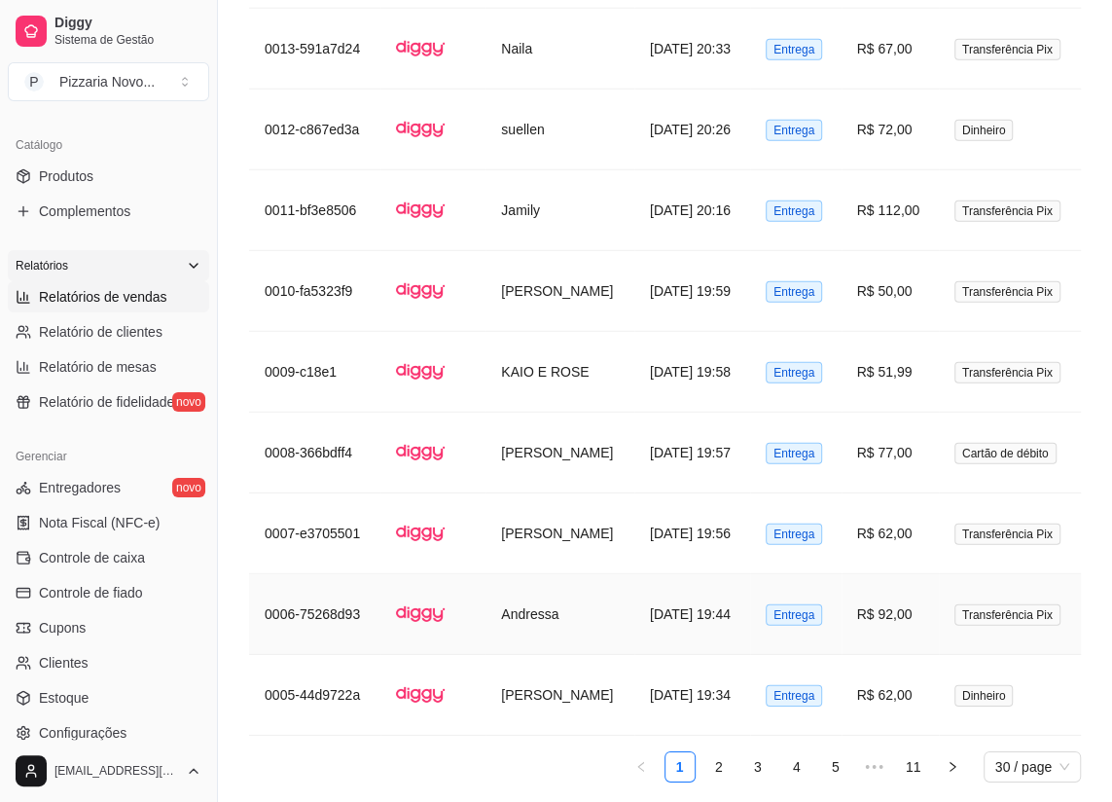
type button "on"
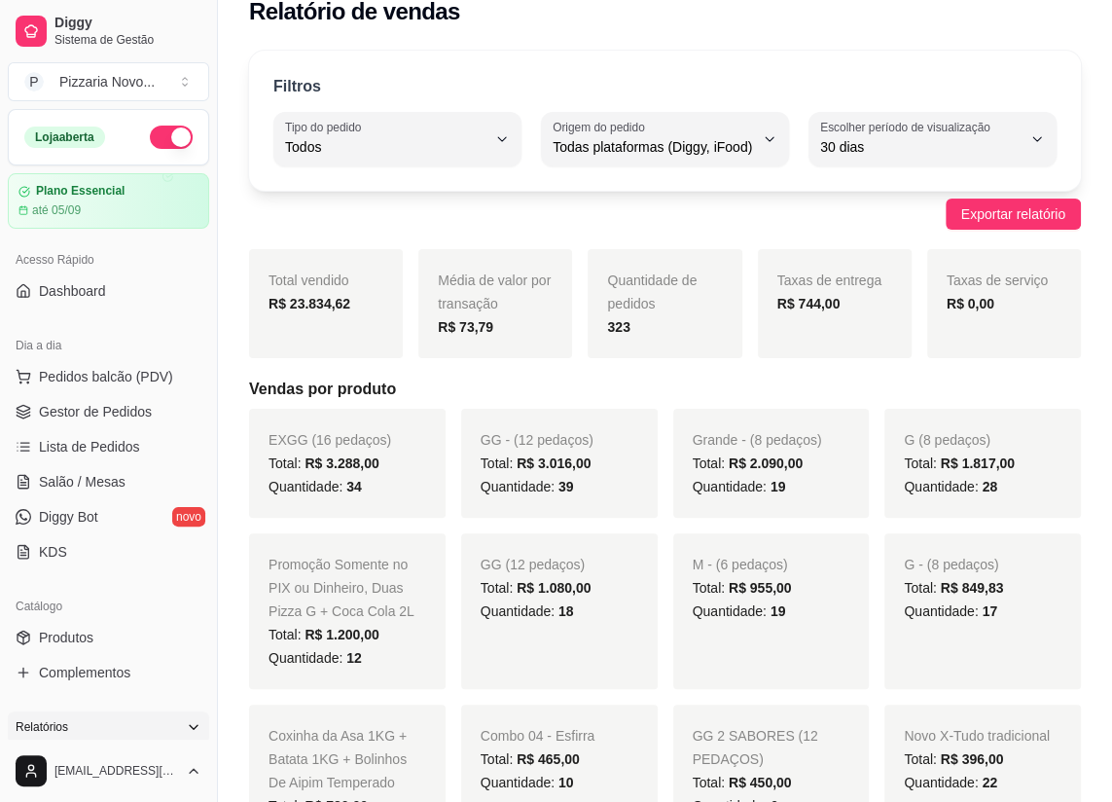
scroll to position [0, 0]
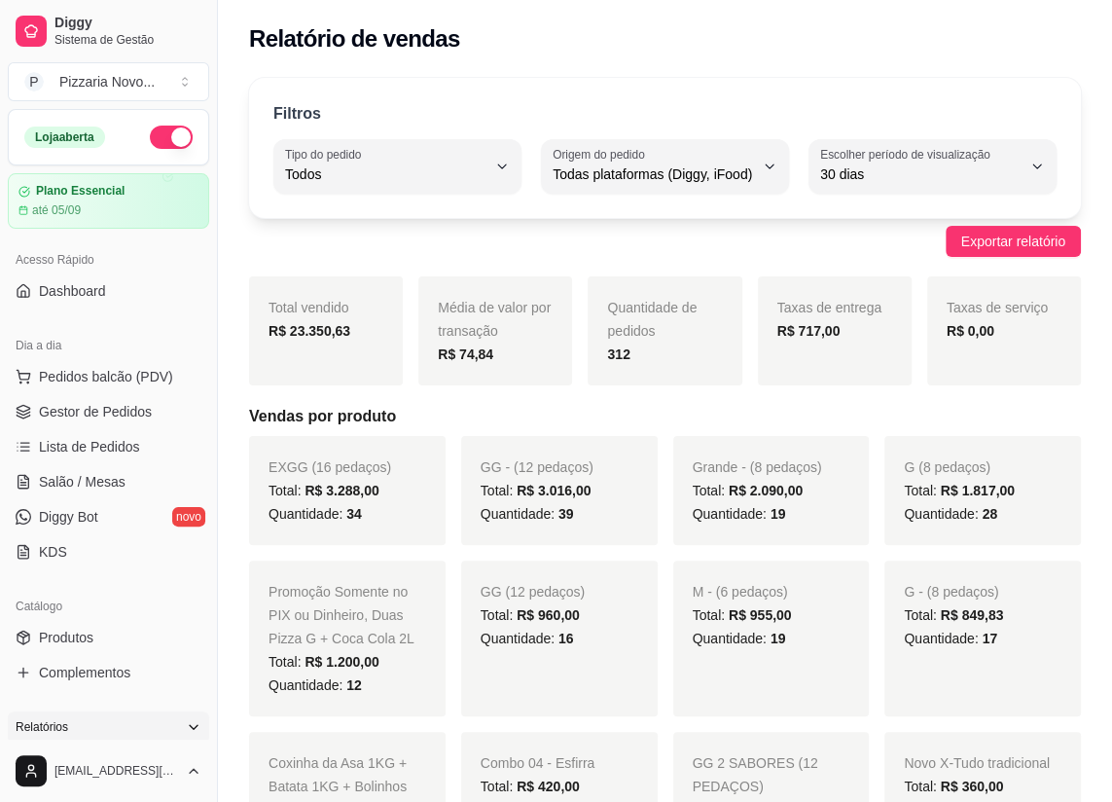
click at [150, 140] on button "button" at bounding box center [171, 137] width 43 height 23
